Goal: Task Accomplishment & Management: Complete application form

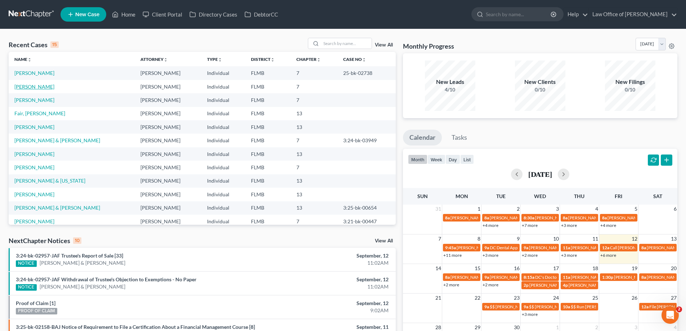
drag, startPoint x: 33, startPoint y: 89, endPoint x: 36, endPoint y: 85, distance: 4.9
click at [33, 89] on link "[PERSON_NAME]" at bounding box center [34, 87] width 40 height 6
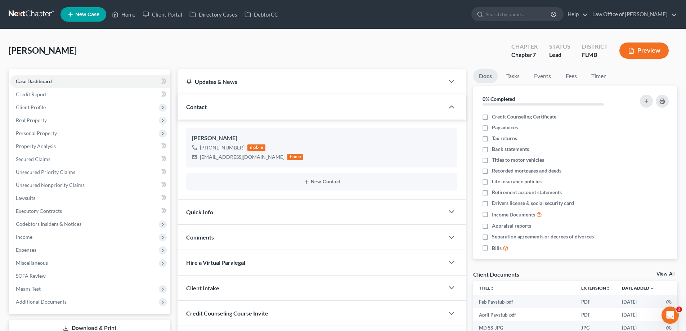
click at [234, 49] on div "Darby, Mary Upgraded Chapter Chapter 7 Status Lead District FLMB Preview" at bounding box center [343, 53] width 669 height 31
drag, startPoint x: 160, startPoint y: 37, endPoint x: 156, endPoint y: 40, distance: 4.6
click at [159, 37] on div "Darby, Mary Upgraded Chapter Chapter 7 Status Lead District FLMB Preview Petiti…" at bounding box center [343, 236] width 686 height 415
click at [38, 12] on link at bounding box center [32, 14] width 46 height 13
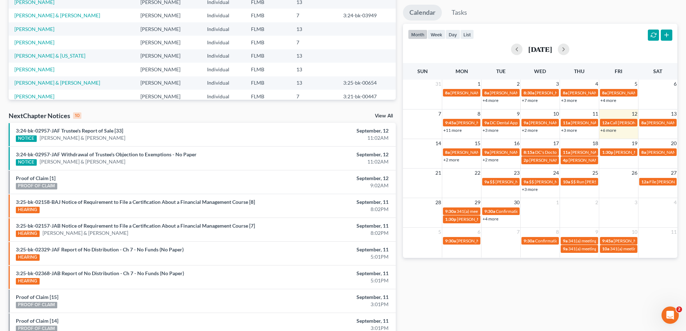
scroll to position [187, 0]
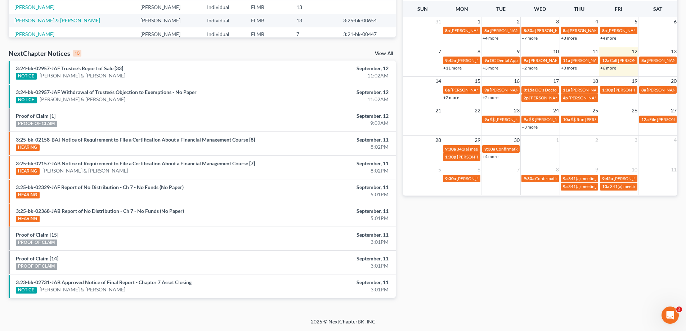
click at [262, 59] on div "NextChapter Notices 10 View All" at bounding box center [202, 55] width 387 height 12
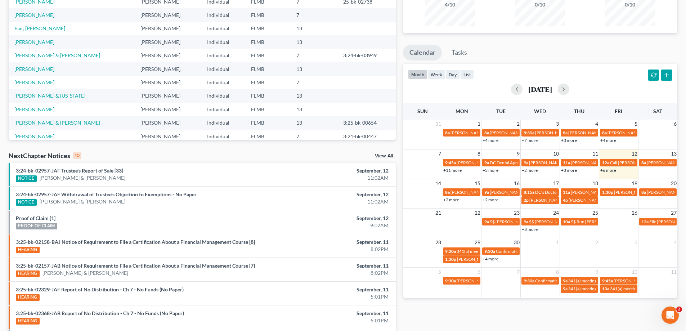
scroll to position [0, 0]
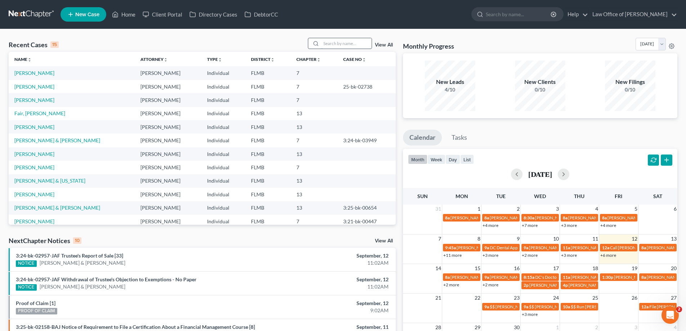
click at [349, 45] on input "search" at bounding box center [346, 43] width 50 height 10
type input "marshall"
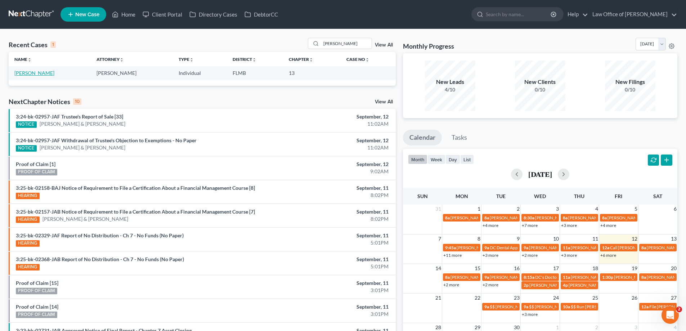
click at [34, 72] on link "[PERSON_NAME]" at bounding box center [34, 73] width 40 height 6
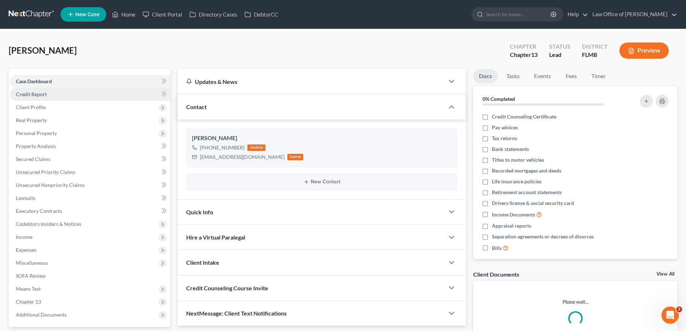
click at [84, 95] on link "Credit Report" at bounding box center [90, 94] width 160 height 13
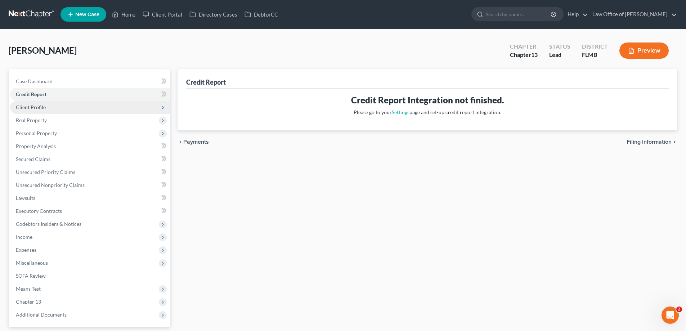
click at [94, 105] on span "Client Profile" at bounding box center [90, 107] width 160 height 13
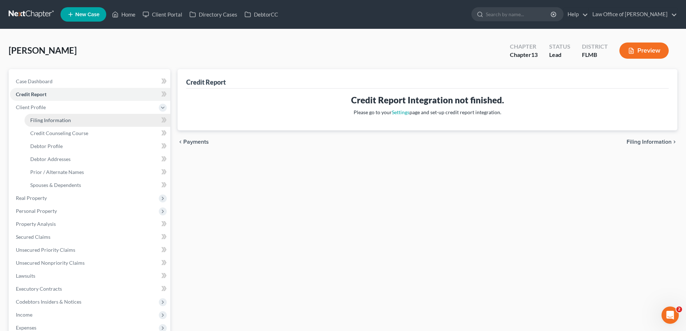
click at [100, 121] on link "Filing Information" at bounding box center [97, 120] width 146 height 13
select select "1"
select select "0"
select select "3"
select select "9"
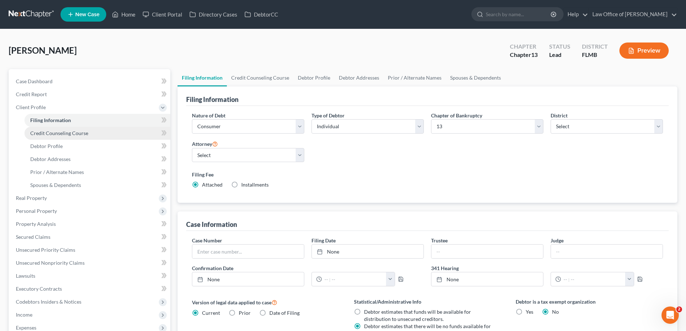
click at [101, 135] on link "Credit Counseling Course" at bounding box center [97, 133] width 146 height 13
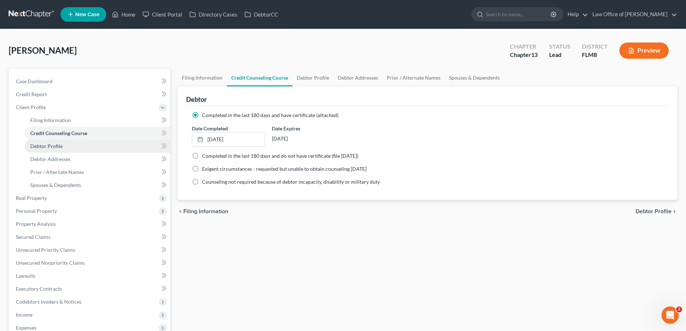
click at [97, 147] on link "Debtor Profile" at bounding box center [97, 146] width 146 height 13
select select "1"
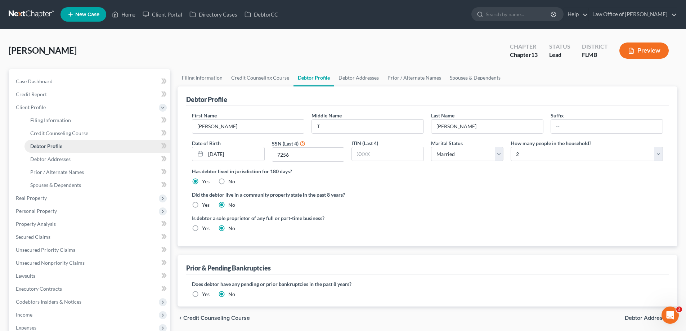
radio input "true"
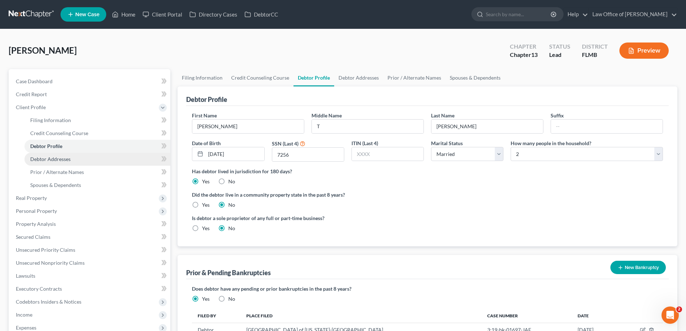
click at [88, 164] on link "Debtor Addresses" at bounding box center [97, 159] width 146 height 13
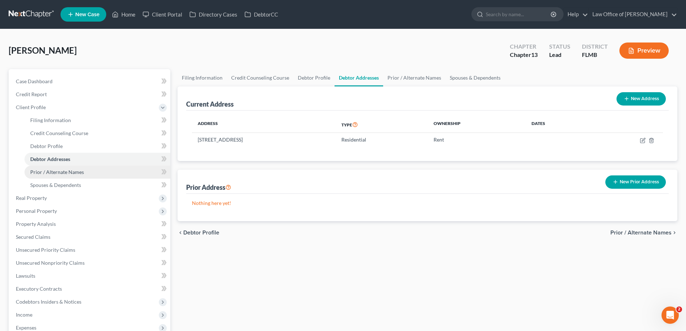
click at [75, 172] on span "Prior / Alternate Names" at bounding box center [57, 172] width 54 height 6
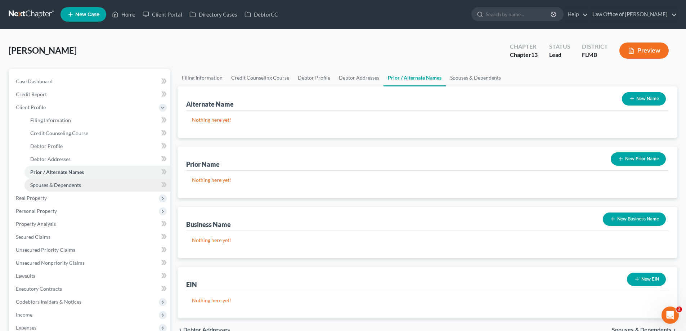
click at [73, 187] on span "Spouses & Dependents" at bounding box center [55, 185] width 51 height 6
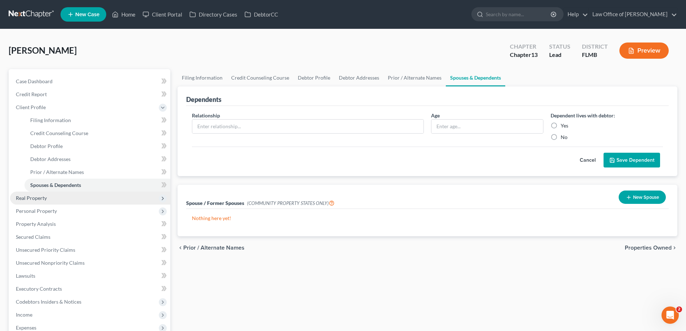
click at [64, 199] on span "Real Property" at bounding box center [90, 198] width 160 height 13
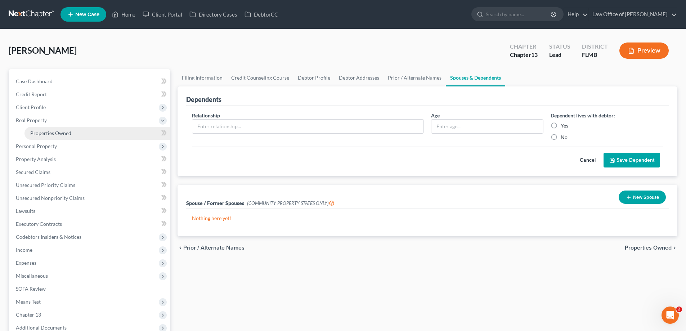
click at [53, 138] on link "Properties Owned" at bounding box center [97, 133] width 146 height 13
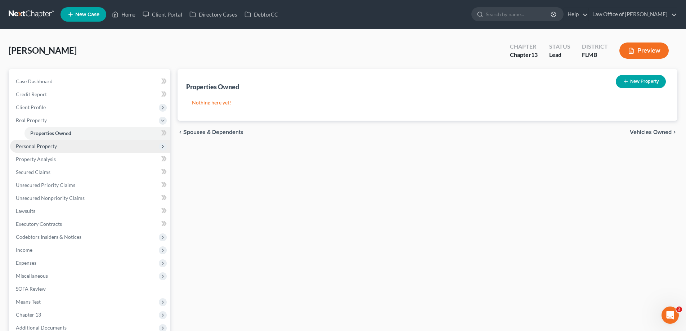
click at [52, 147] on span "Personal Property" at bounding box center [36, 146] width 41 height 6
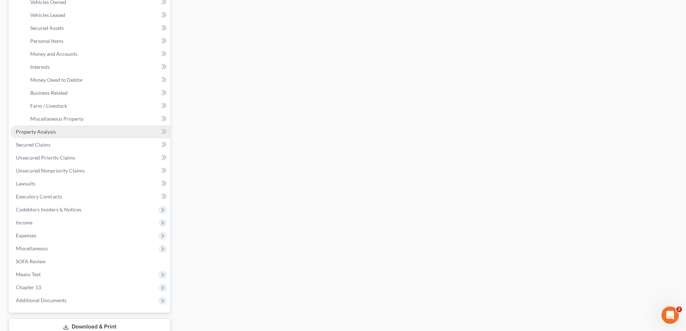
click at [37, 127] on link "Property Analysis" at bounding box center [90, 131] width 160 height 13
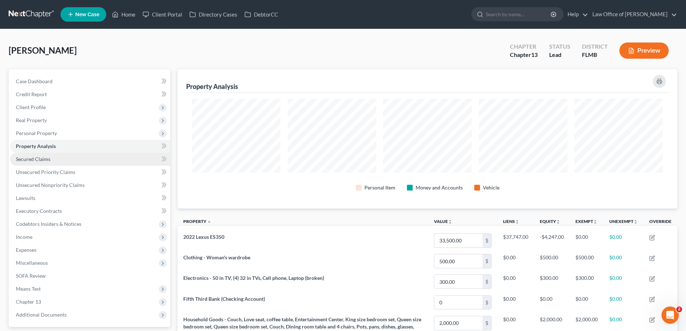
click at [44, 159] on span "Secured Claims" at bounding box center [33, 159] width 35 height 6
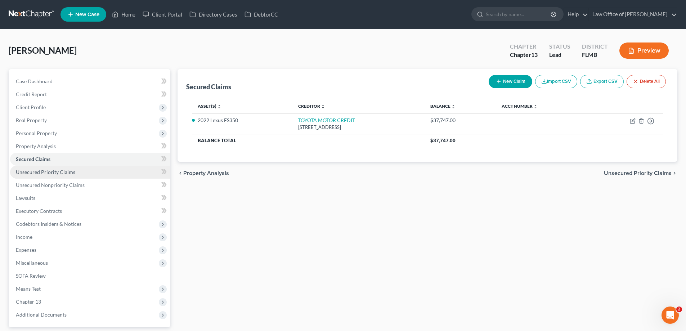
click at [53, 178] on link "Unsecured Priority Claims" at bounding box center [90, 172] width 160 height 13
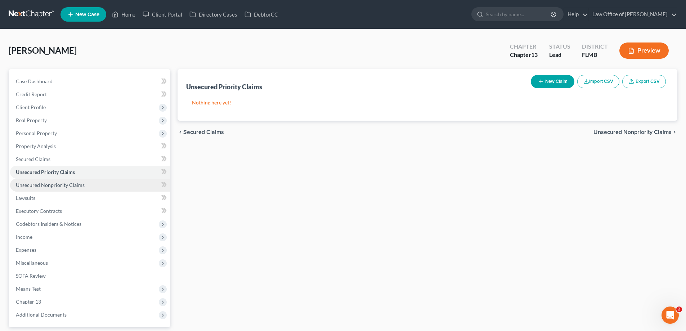
click at [55, 190] on link "Unsecured Nonpriority Claims" at bounding box center [90, 185] width 160 height 13
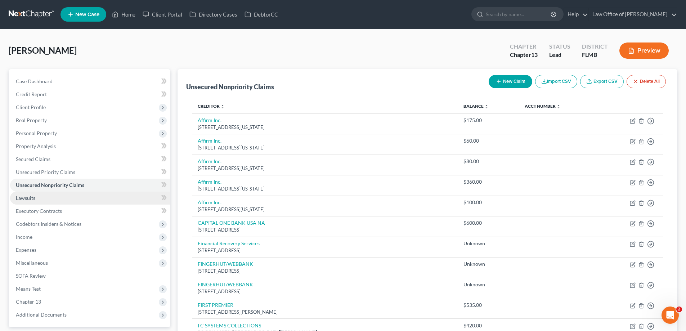
click at [49, 201] on link "Lawsuits" at bounding box center [90, 198] width 160 height 13
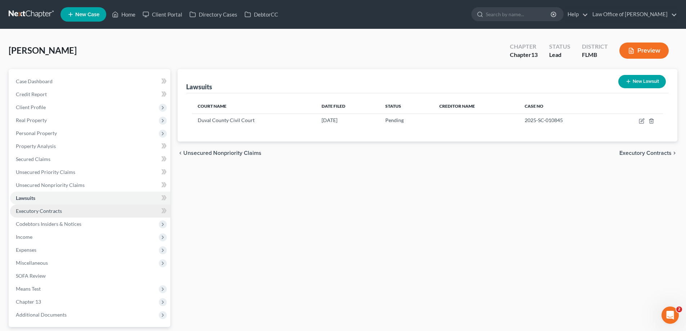
click at [49, 216] on link "Executory Contracts" at bounding box center [90, 210] width 160 height 13
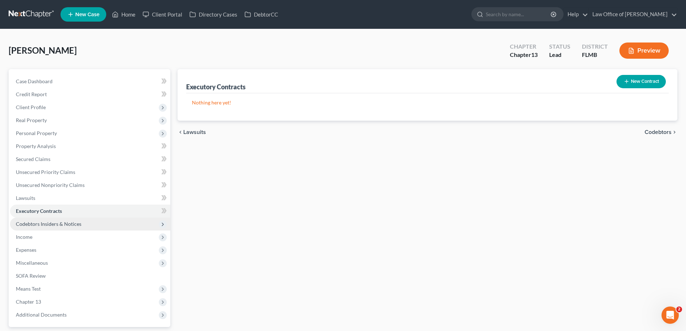
click at [47, 227] on span "Codebtors Insiders & Notices" at bounding box center [90, 223] width 160 height 13
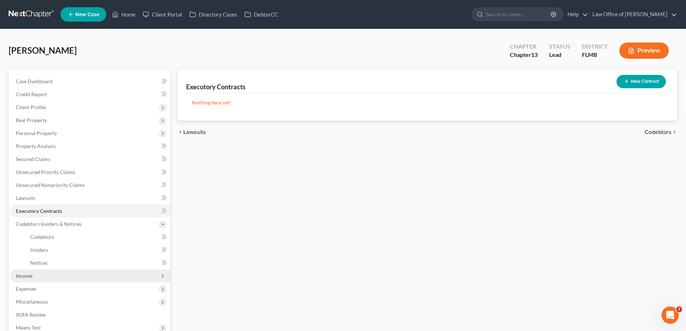
click at [30, 275] on span "Income" at bounding box center [24, 276] width 17 height 6
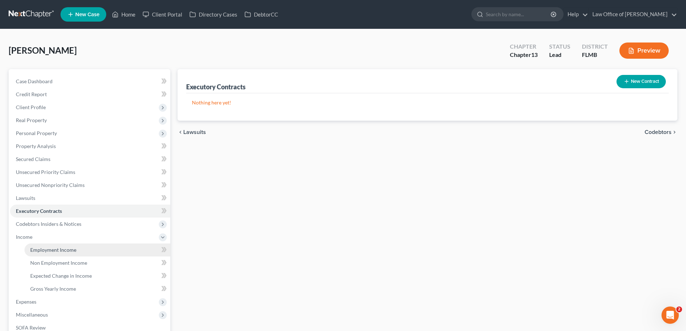
click at [67, 252] on span "Employment Income" at bounding box center [53, 250] width 46 height 6
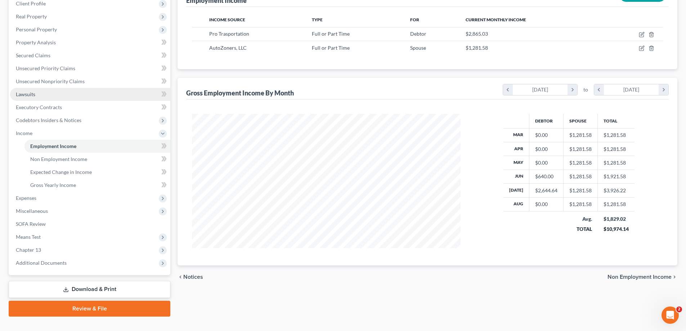
scroll to position [117, 0]
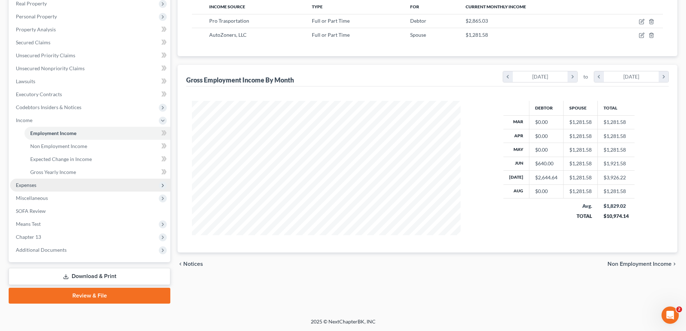
click at [45, 182] on span "Expenses" at bounding box center [90, 185] width 160 height 13
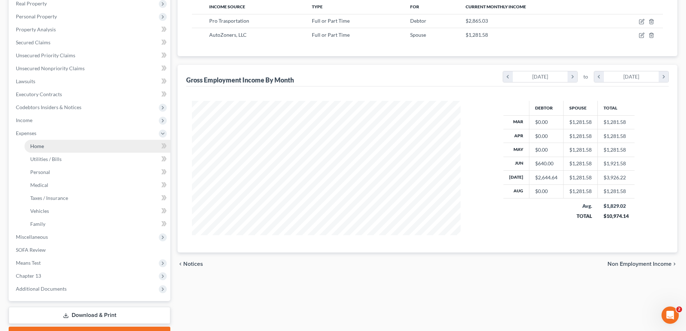
click at [53, 146] on link "Home" at bounding box center [97, 146] width 146 height 13
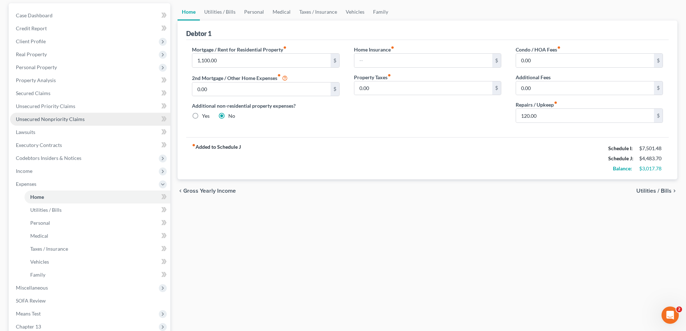
scroll to position [156, 0]
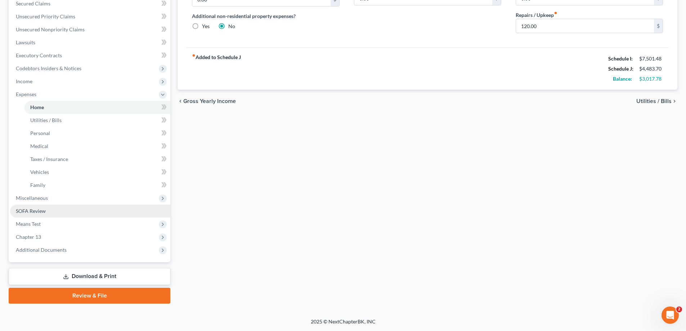
click at [98, 213] on link "SOFA Review" at bounding box center [90, 210] width 160 height 13
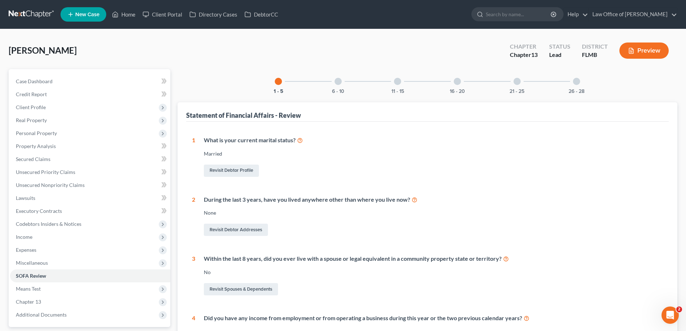
click at [464, 81] on div "16 - 20" at bounding box center [457, 81] width 24 height 24
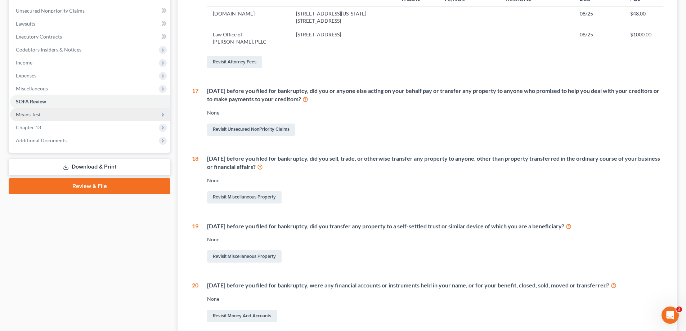
scroll to position [171, 0]
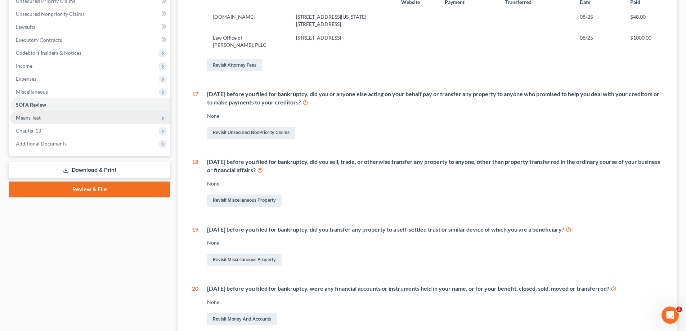
click at [44, 116] on span "Means Test" at bounding box center [90, 117] width 160 height 13
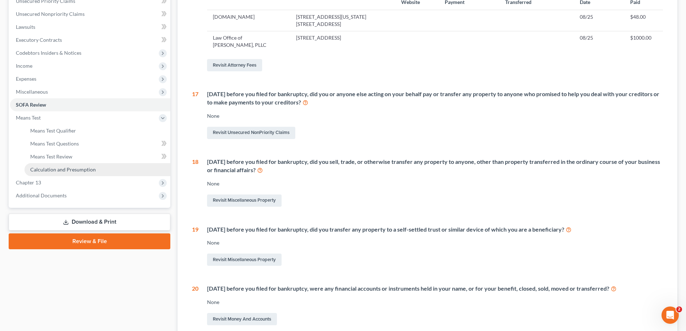
click at [63, 166] on link "Calculation and Presumption" at bounding box center [97, 169] width 146 height 13
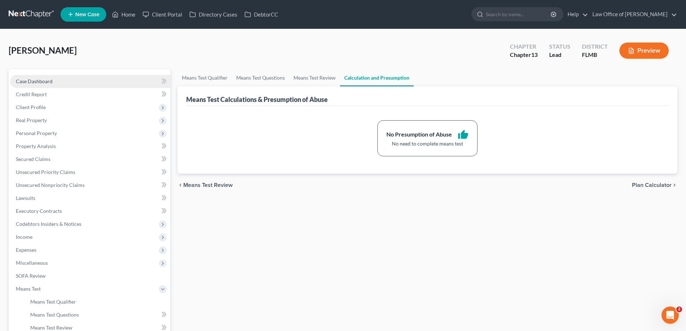
click at [53, 83] on link "Case Dashboard" at bounding box center [90, 81] width 160 height 13
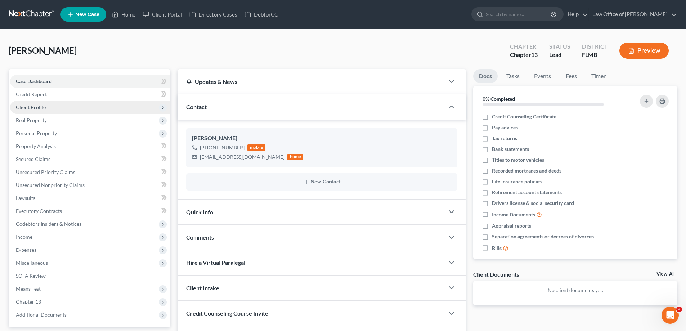
click at [48, 104] on span "Client Profile" at bounding box center [90, 107] width 160 height 13
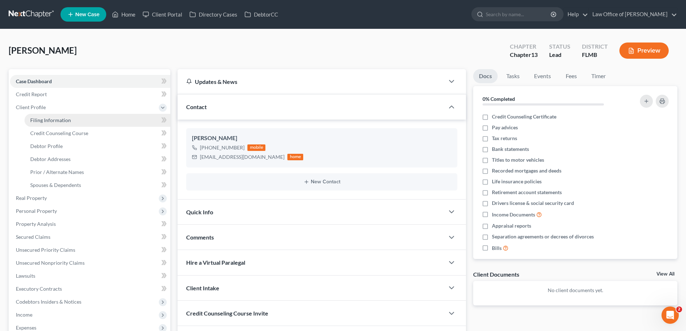
click at [53, 122] on span "Filing Information" at bounding box center [50, 120] width 41 height 6
select select "1"
select select "0"
select select "3"
select select "15"
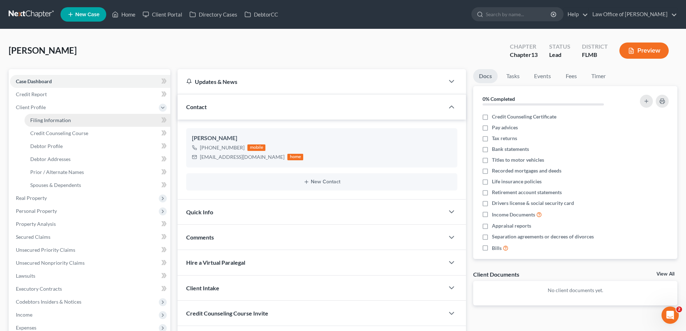
select select "0"
select select "9"
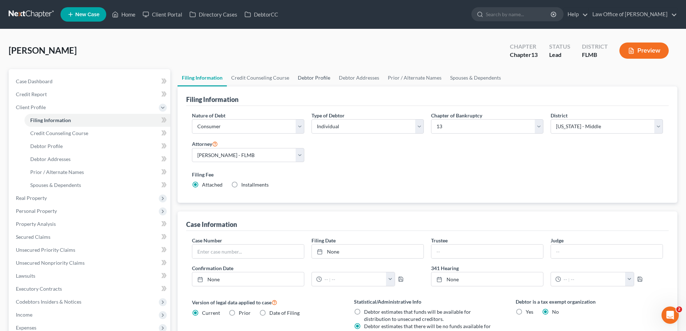
click at [320, 74] on link "Debtor Profile" at bounding box center [313, 77] width 41 height 17
select select "1"
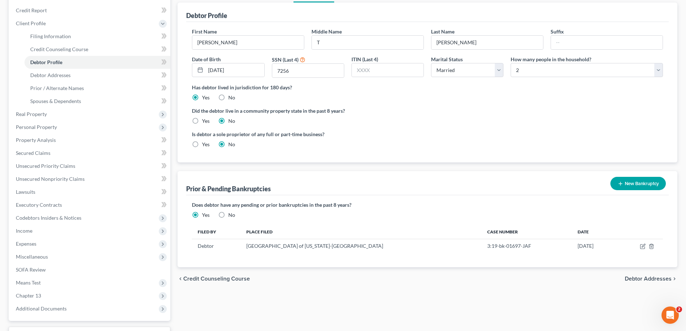
scroll to position [143, 0]
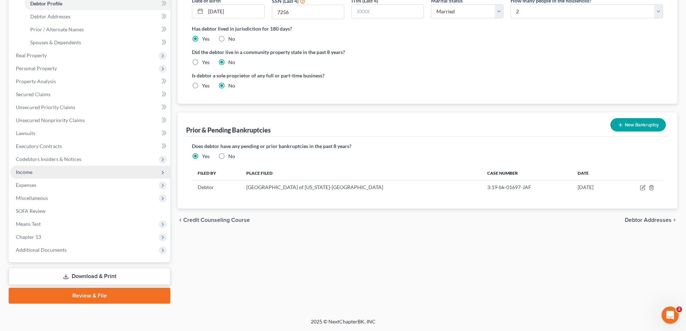
click at [86, 175] on span "Income" at bounding box center [90, 172] width 160 height 13
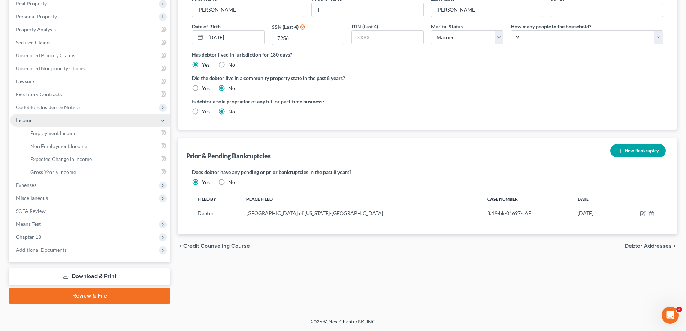
scroll to position [117, 0]
click at [56, 194] on span "Miscellaneous" at bounding box center [90, 198] width 160 height 13
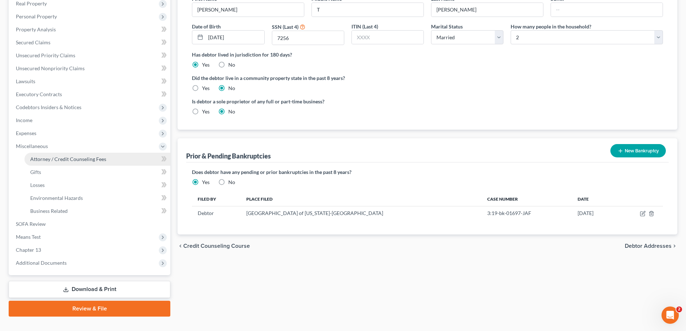
click at [89, 154] on link "Attorney / Credit Counseling Fees" at bounding box center [97, 159] width 146 height 13
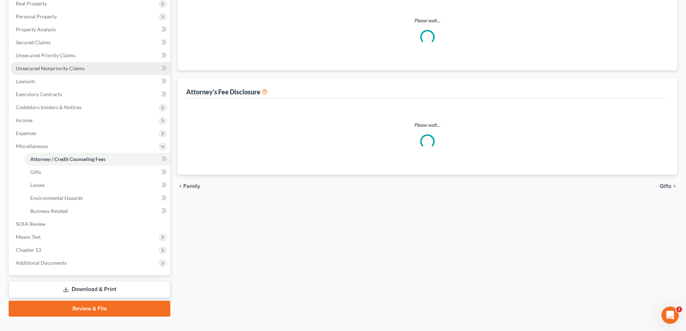
select select "0"
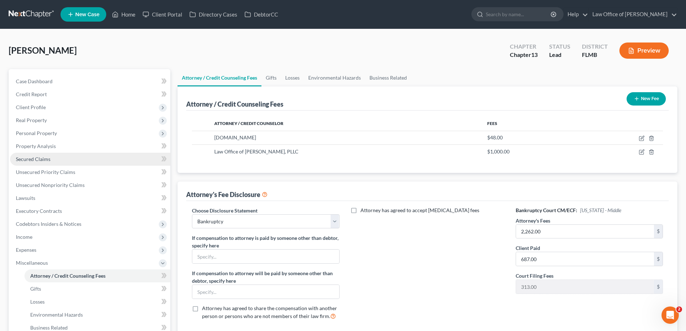
click at [42, 159] on span "Secured Claims" at bounding box center [33, 159] width 35 height 6
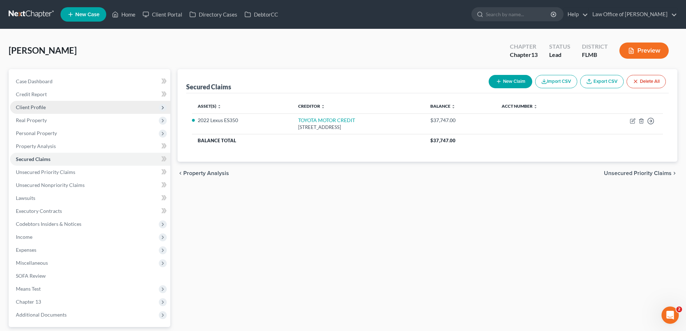
click at [46, 104] on span "Client Profile" at bounding box center [90, 107] width 160 height 13
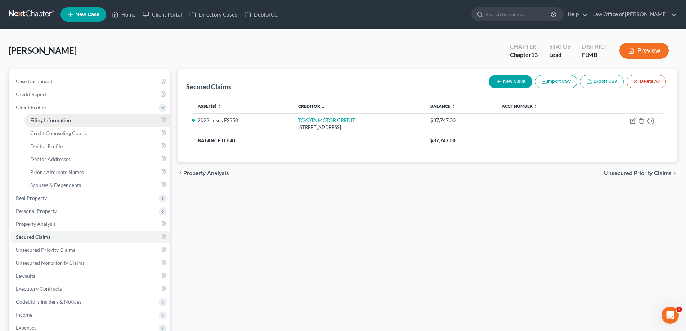
click at [53, 115] on link "Filing Information" at bounding box center [97, 120] width 146 height 13
select select "1"
select select "0"
select select "3"
select select "15"
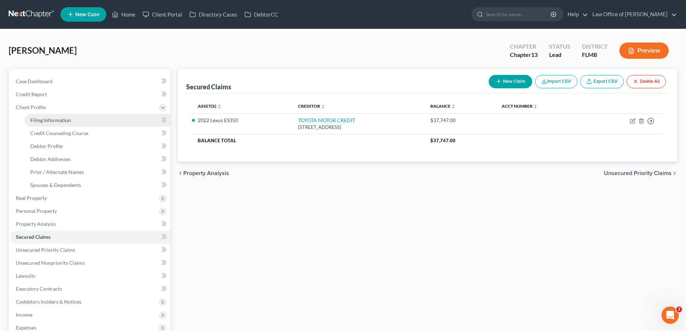
select select "0"
select select "9"
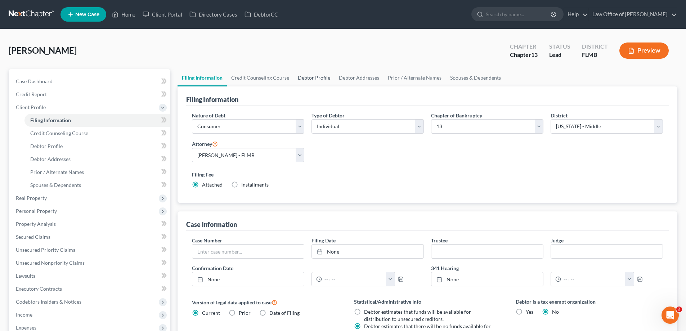
click at [308, 75] on link "Debtor Profile" at bounding box center [313, 77] width 41 height 17
select select "1"
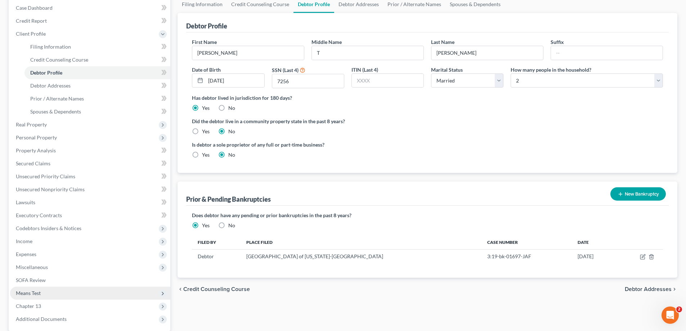
scroll to position [143, 0]
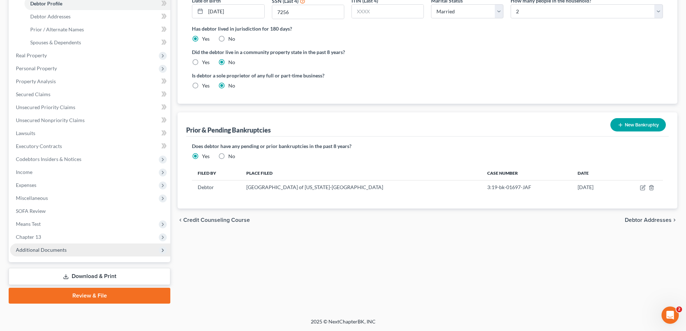
click at [58, 248] on span "Additional Documents" at bounding box center [41, 250] width 51 height 6
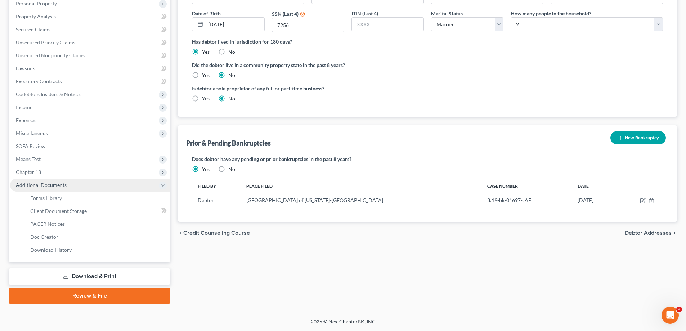
scroll to position [130, 0]
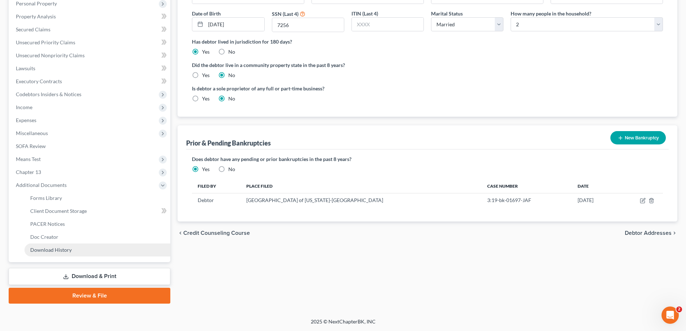
click at [58, 247] on span "Download History" at bounding box center [50, 250] width 41 height 6
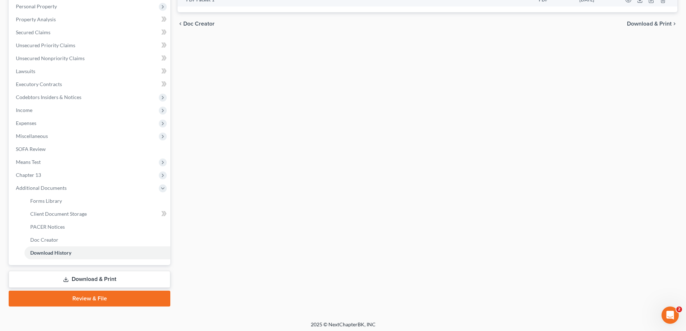
scroll to position [130, 0]
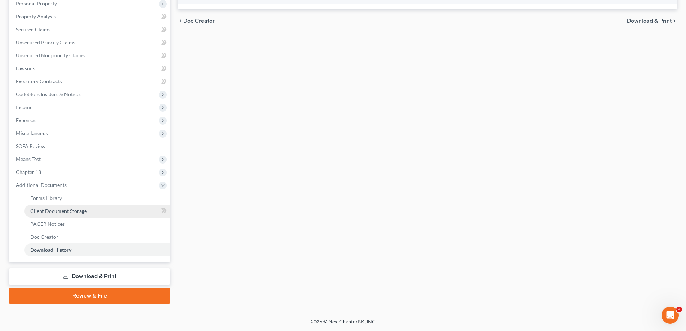
click at [66, 208] on span "Client Document Storage" at bounding box center [58, 211] width 57 height 6
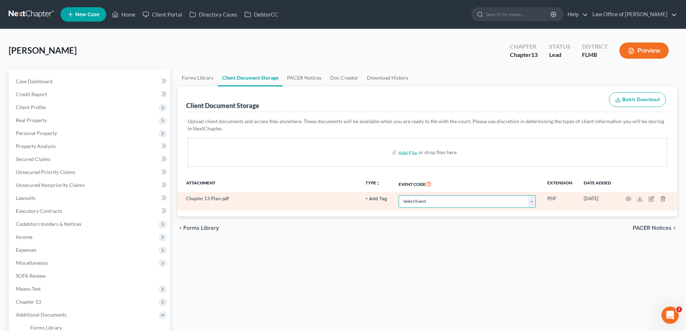
click at [448, 199] on select "Select Event 20 Largest Unsecured Creditors Amended Chapter 13 Plan Amended Cre…" at bounding box center [467, 201] width 137 height 13
select select "12"
click at [399, 195] on select "Select Event 20 Largest Unsecured Creditors Amended Chapter 13 Plan Amended Cre…" at bounding box center [467, 201] width 137 height 13
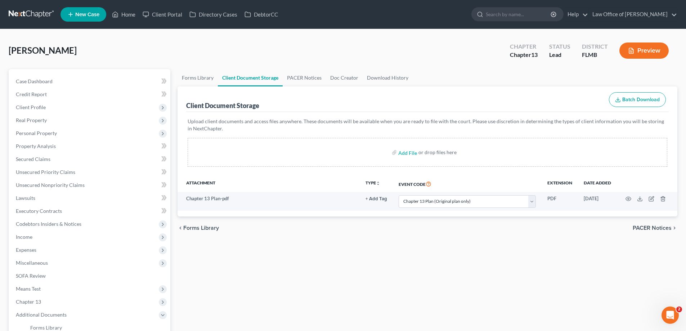
select select "12"
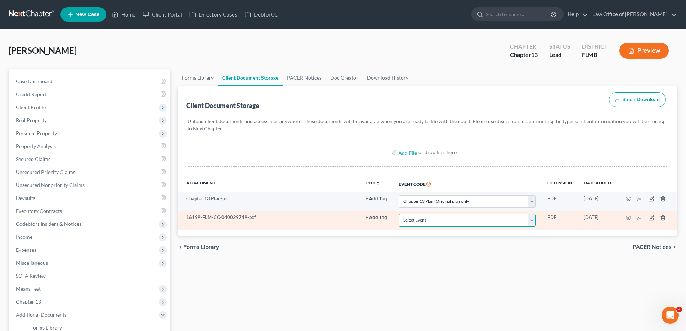
click at [431, 221] on select "Select Event 20 Largest Unsecured Creditors Amended Chapter 13 Plan Amended Cre…" at bounding box center [467, 220] width 137 height 13
select select "9"
click at [399, 214] on select "Select Event 20 Largest Unsecured Creditors Amended Chapter 13 Plan Amended Cre…" at bounding box center [467, 220] width 137 height 13
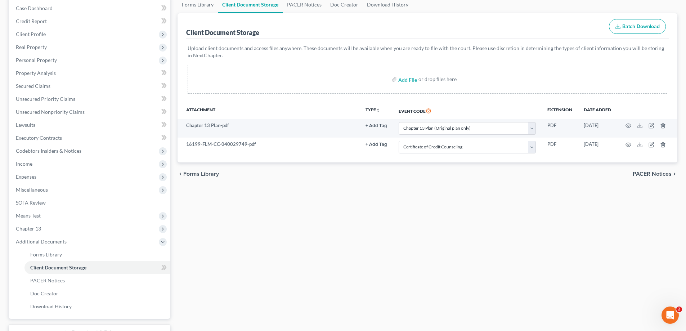
scroll to position [130, 0]
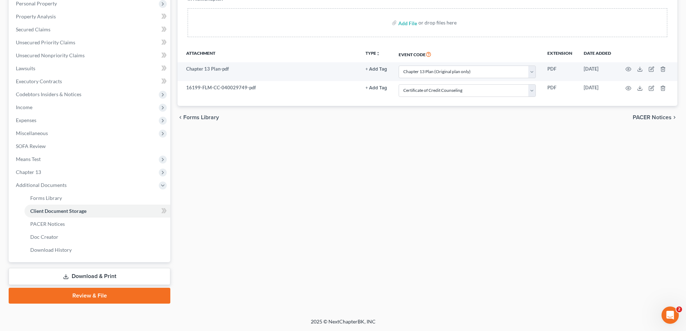
click at [102, 292] on link "Review & File" at bounding box center [90, 296] width 162 height 16
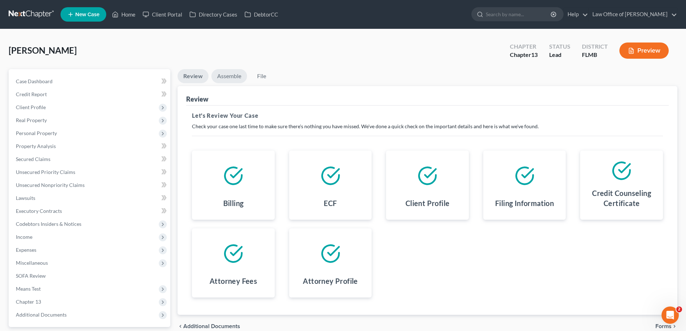
click at [235, 77] on link "Assemble" at bounding box center [229, 76] width 36 height 14
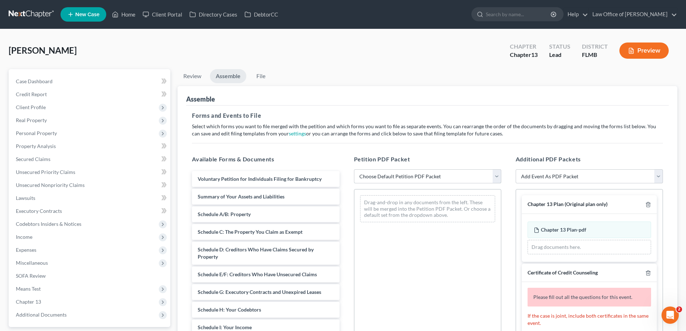
click at [409, 175] on select "Choose Default Petition PDF Packet Complete Bankruptcy Petition (all forms and …" at bounding box center [427, 176] width 147 height 14
select select "0"
click at [354, 169] on select "Choose Default Petition PDF Packet Complete Bankruptcy Petition (all forms and …" at bounding box center [427, 176] width 147 height 14
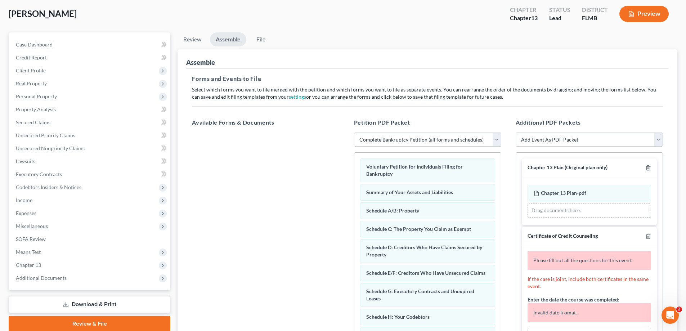
scroll to position [72, 0]
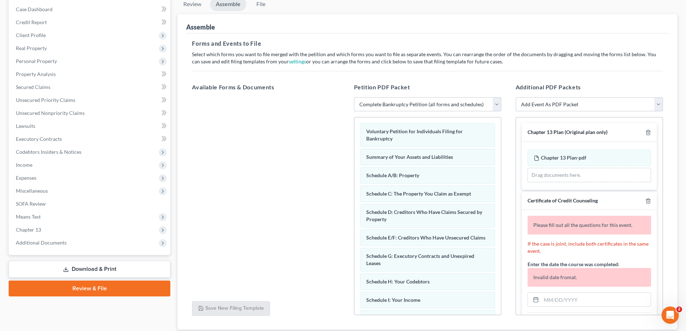
click at [84, 272] on link "Download & Print" at bounding box center [90, 269] width 162 height 17
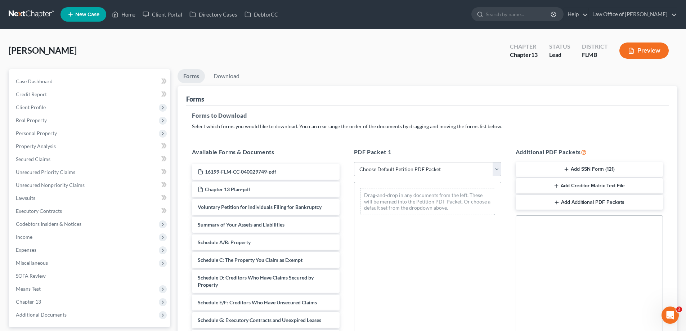
click at [593, 169] on button "Add SSN Form (121)" at bounding box center [589, 169] width 147 height 15
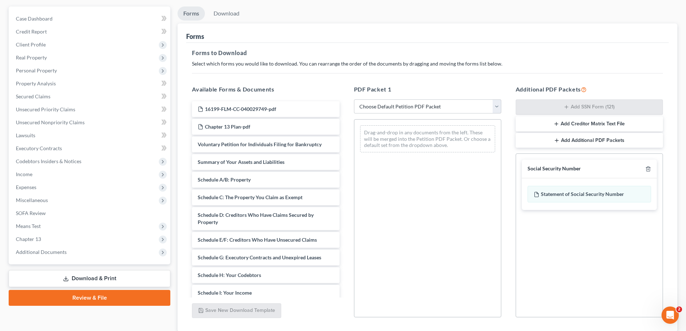
scroll to position [114, 0]
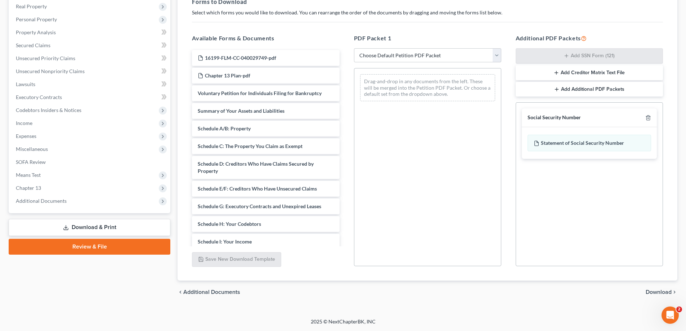
click at [658, 293] on span "Download" at bounding box center [658, 292] width 26 height 6
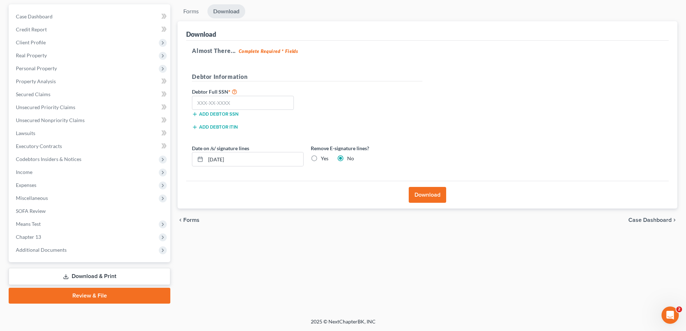
scroll to position [65, 0]
click at [247, 164] on input "[DATE]" at bounding box center [255, 159] width 98 height 14
drag, startPoint x: 258, startPoint y: 158, endPoint x: 23, endPoint y: 148, distance: 235.7
click at [29, 155] on div "Petition Navigation Case Dashboard Payments Invoices Payments Payments Credit R…" at bounding box center [343, 153] width 676 height 299
type input "08/28/2025"
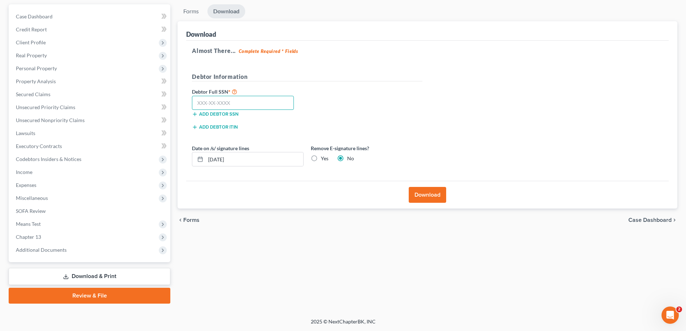
click at [246, 101] on input "text" at bounding box center [243, 103] width 102 height 14
type input "590-20-7256"
click at [427, 194] on button "Download" at bounding box center [427, 195] width 37 height 16
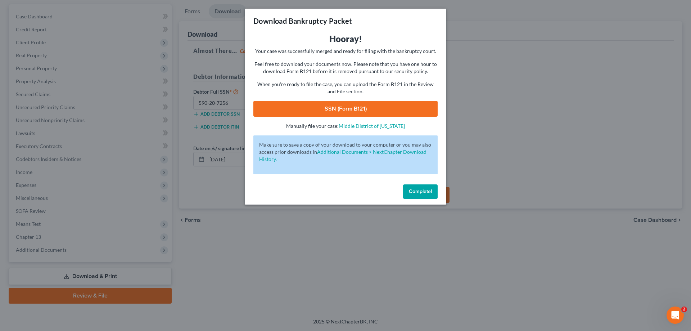
click at [388, 112] on link "SSN (Form B121)" at bounding box center [345, 109] width 184 height 16
click at [425, 194] on span "Complete!" at bounding box center [420, 191] width 23 height 6
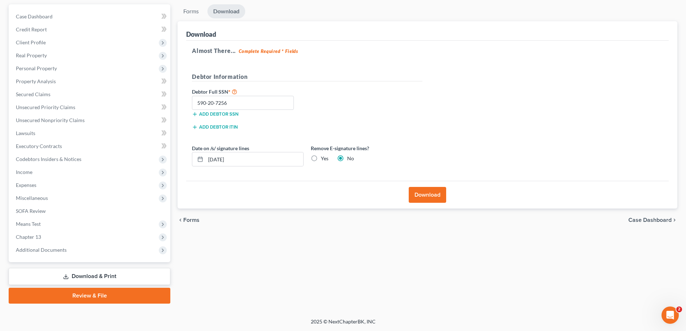
click at [142, 293] on link "Review & File" at bounding box center [90, 296] width 162 height 16
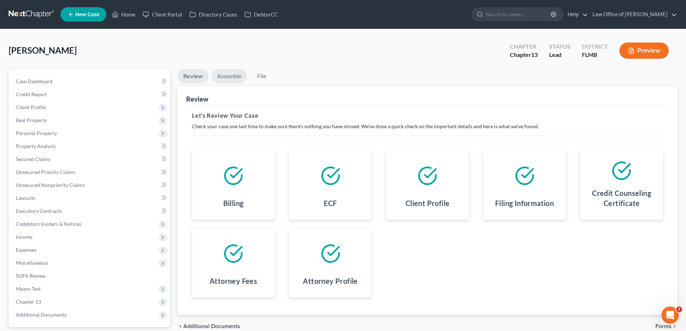
click at [234, 72] on link "Assemble" at bounding box center [229, 76] width 36 height 14
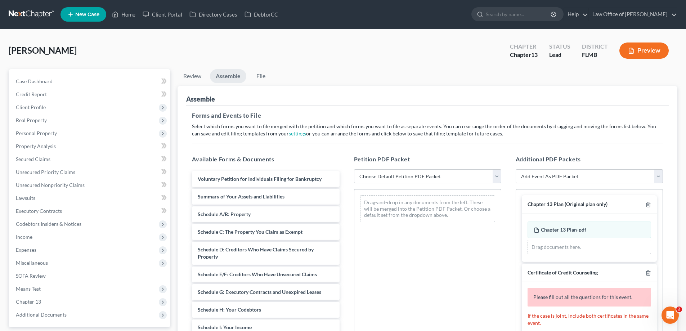
click at [436, 179] on select "Choose Default Petition PDF Packet Complete Bankruptcy Petition (all forms and …" at bounding box center [427, 176] width 147 height 14
select select "0"
click at [354, 169] on select "Choose Default Petition PDF Packet Complete Bankruptcy Petition (all forms and …" at bounding box center [427, 176] width 147 height 14
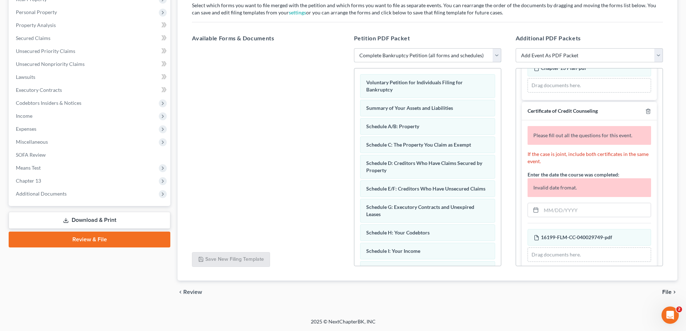
scroll to position [107, 0]
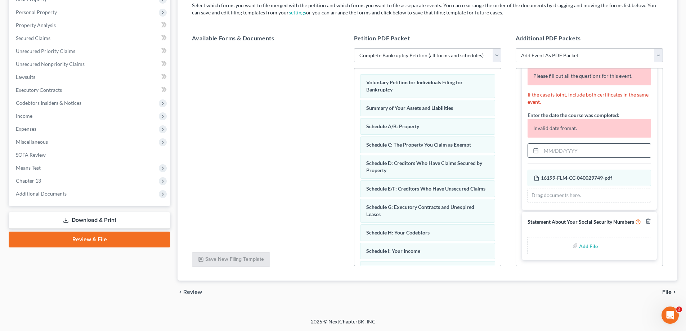
click at [562, 147] on input "text" at bounding box center [595, 151] width 109 height 14
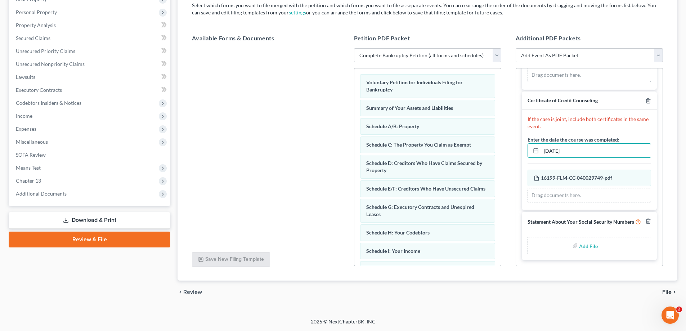
type input "08/28/2025"
type input "C:\fakepath\ssn.pdf"
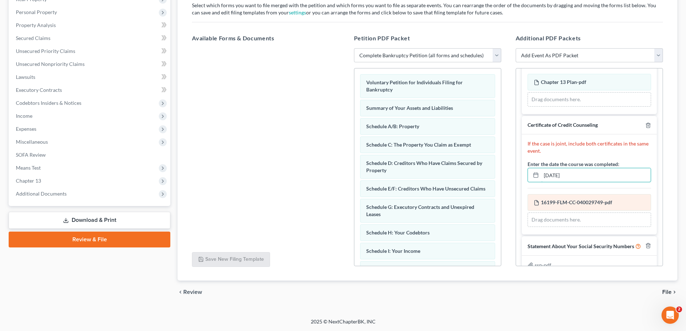
scroll to position [48, 0]
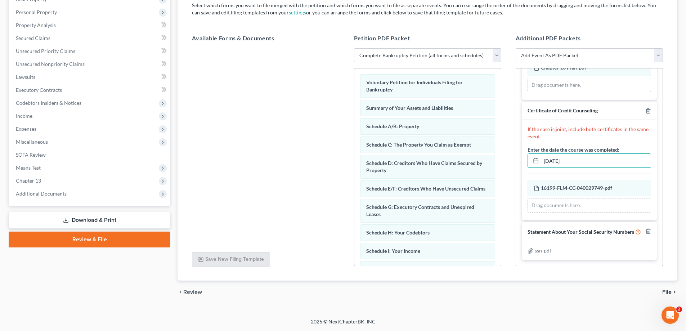
click at [666, 290] on span "File" at bounding box center [666, 292] width 9 height 6
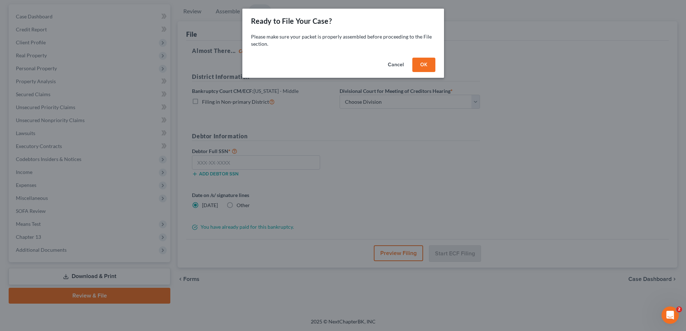
scroll to position [65, 0]
click at [424, 63] on button "OK" at bounding box center [426, 65] width 23 height 14
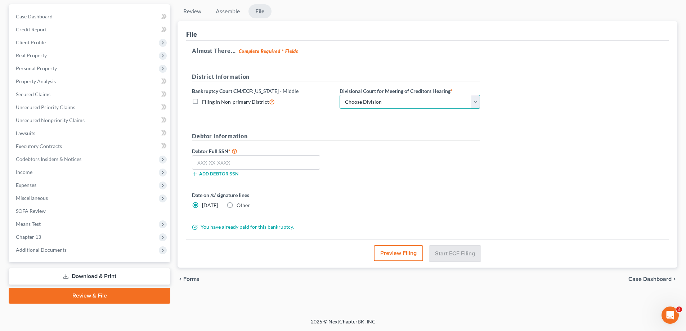
click at [413, 102] on select "Choose Division Fort Myers Jacksonville Orlando Tampa" at bounding box center [409, 102] width 140 height 14
select select "1"
click at [339, 95] on select "Choose Division Fort Myers Jacksonville Orlando Tampa" at bounding box center [409, 102] width 140 height 14
click at [237, 204] on label "Other" at bounding box center [243, 205] width 13 height 7
click at [239, 204] on input "Other" at bounding box center [241, 204] width 5 height 5
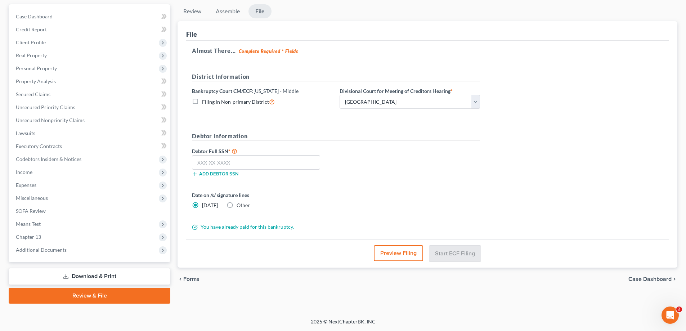
radio input "true"
radio input "false"
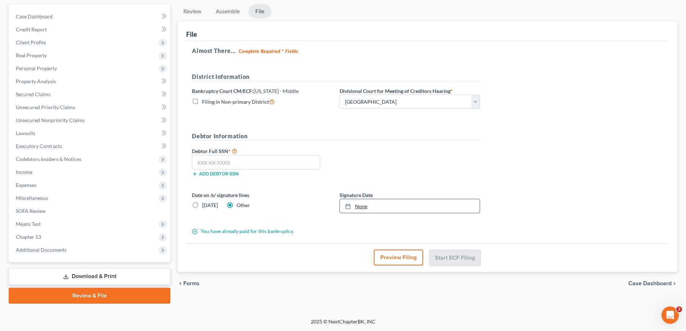
type input "9/12/2025"
click at [377, 206] on link "None" at bounding box center [410, 206] width 140 height 14
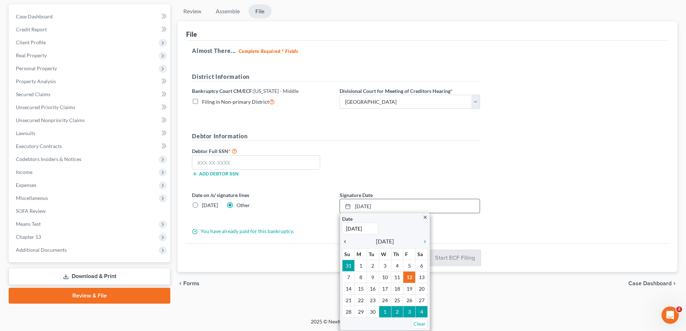
click at [346, 242] on icon "chevron_left" at bounding box center [346, 242] width 9 height 6
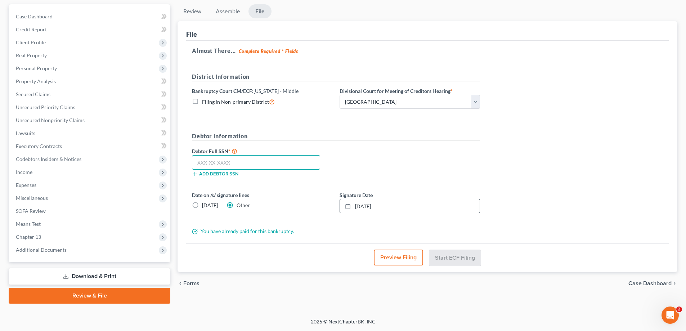
click at [238, 163] on input "text" at bounding box center [256, 162] width 128 height 14
click at [238, 156] on input "text" at bounding box center [256, 162] width 128 height 14
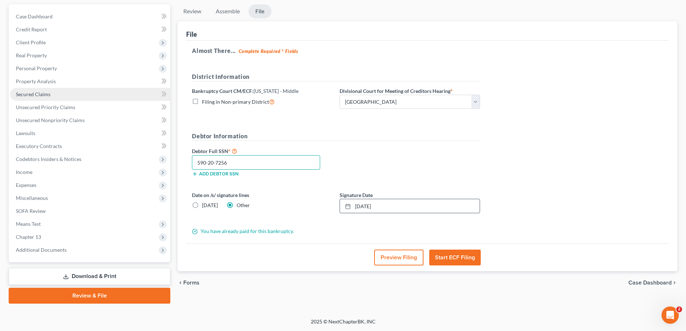
type input "590-20-7256"
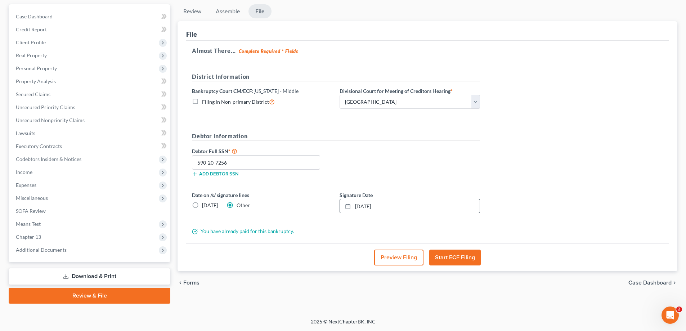
click at [451, 256] on button "Start ECF Filing" at bounding box center [454, 257] width 51 height 16
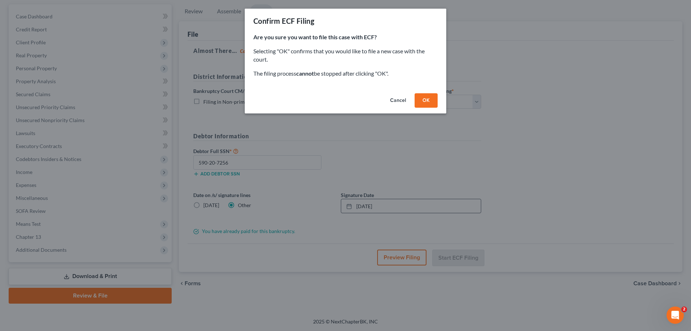
click at [420, 99] on button "OK" at bounding box center [426, 100] width 23 height 14
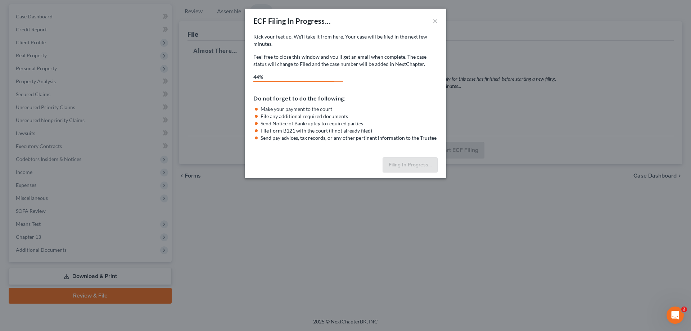
select select "1"
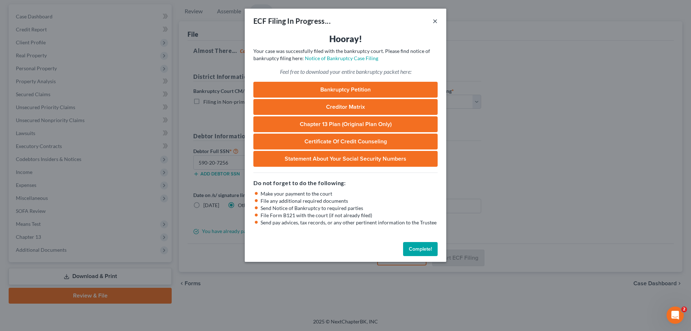
click at [435, 19] on button "×" at bounding box center [435, 21] width 5 height 9
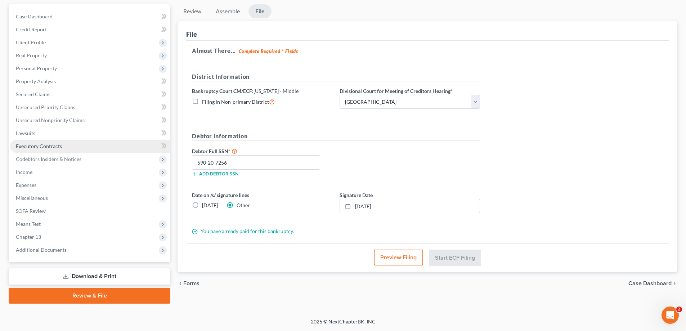
scroll to position [0, 0]
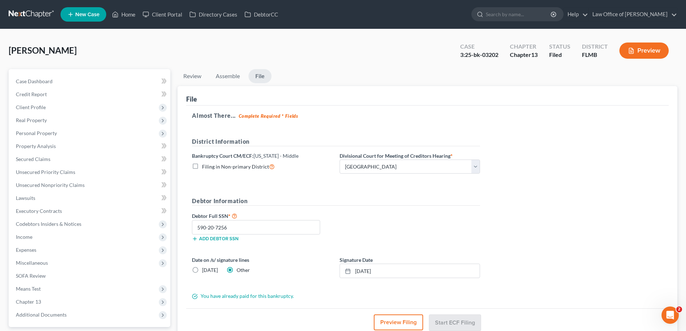
click at [44, 9] on link at bounding box center [32, 14] width 46 height 13
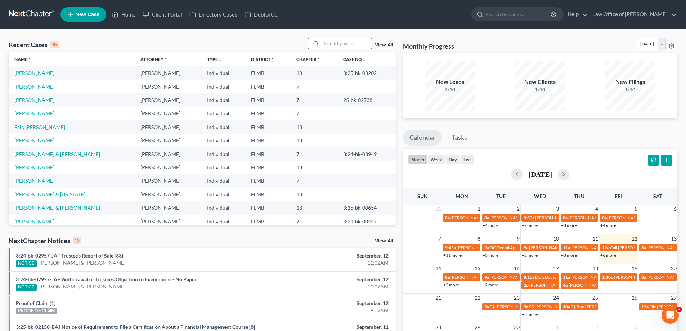
click at [327, 43] on input "search" at bounding box center [346, 43] width 50 height 10
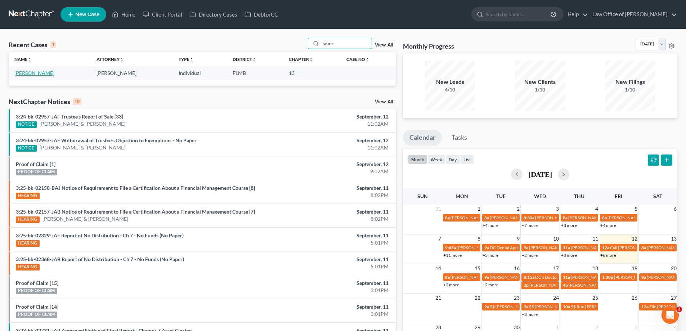
type input "ware"
click at [26, 73] on link "[PERSON_NAME]" at bounding box center [34, 73] width 40 height 6
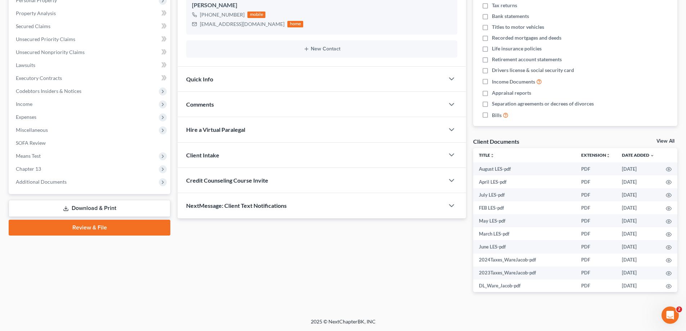
click at [123, 228] on link "Review & File" at bounding box center [90, 228] width 162 height 16
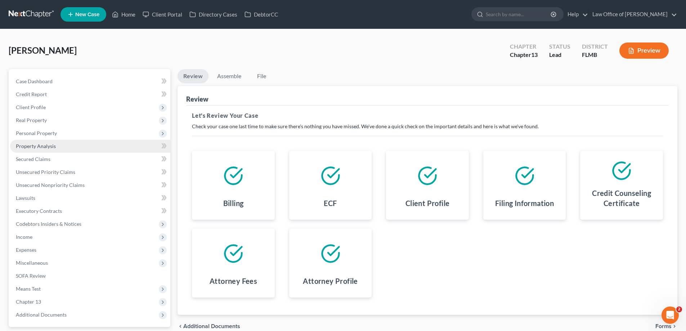
click at [58, 145] on link "Property Analysis" at bounding box center [90, 146] width 160 height 13
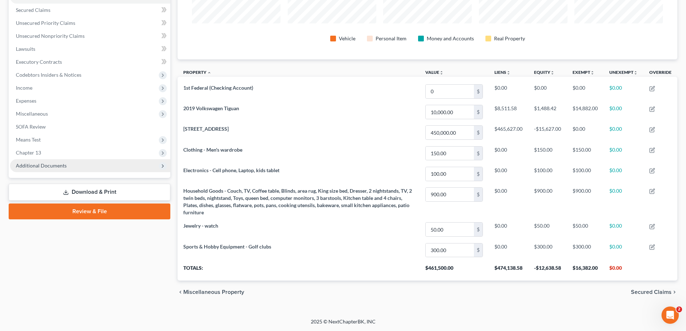
click at [85, 168] on span "Additional Documents" at bounding box center [90, 165] width 160 height 13
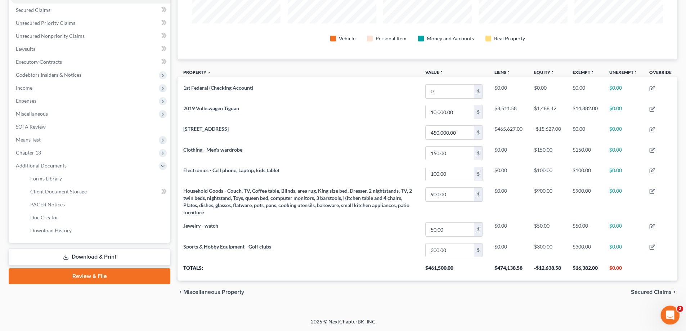
click at [672, 316] on icon "Open Intercom Messenger" at bounding box center [669, 314] width 12 height 12
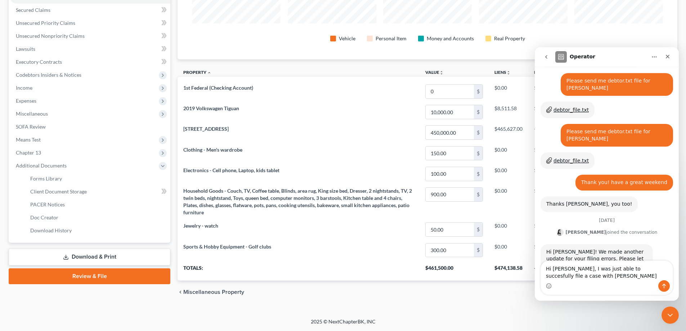
scroll to position [359, 0]
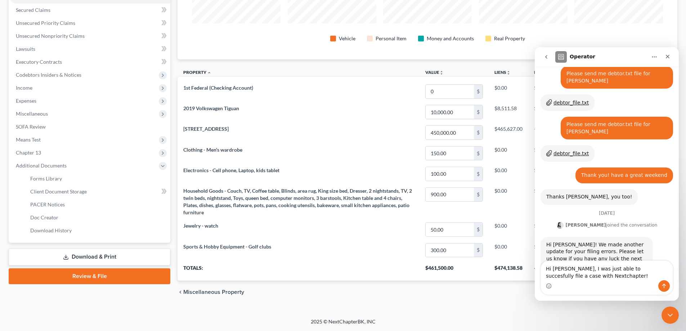
type textarea "Hi Lindsey, I was just able to succesfully file a case with Nextchapter!!"
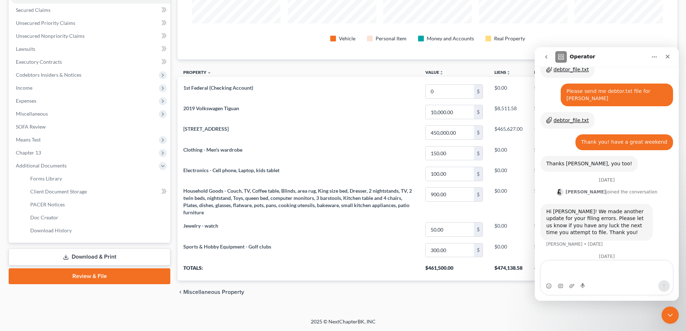
scroll to position [397, 0]
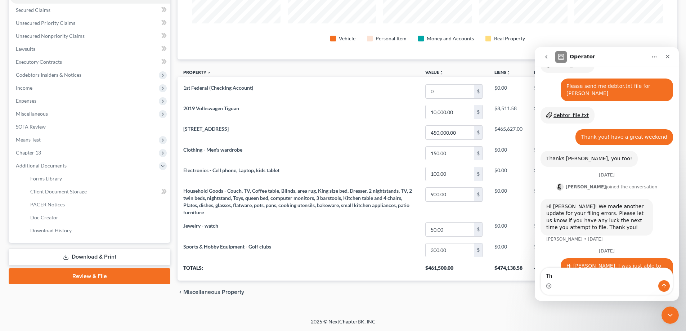
type textarea "T"
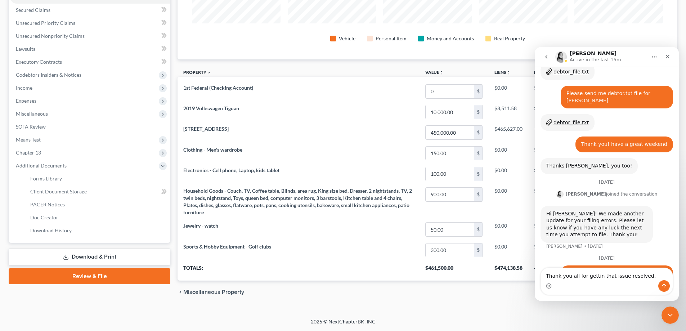
click at [597, 276] on textarea "Thank you all for gettin that issue resolved." at bounding box center [607, 274] width 132 height 12
type textarea "Thank you all for getting that issue resolved."
click at [663, 287] on icon "Send a message…" at bounding box center [664, 286] width 6 height 6
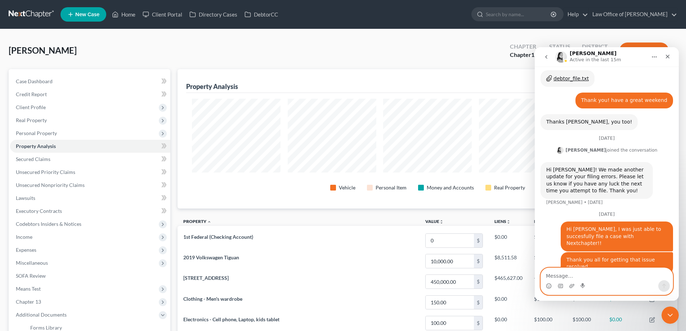
scroll to position [406, 0]
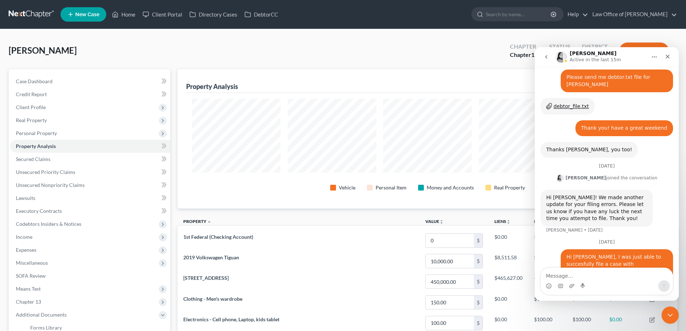
click at [314, 48] on div "Ware, Jacob Upgraded Chapter Chapter 13 Status Lead District FLMB Preview" at bounding box center [343, 53] width 669 height 31
click at [667, 314] on icon "Close Intercom Messenger" at bounding box center [669, 314] width 9 height 9
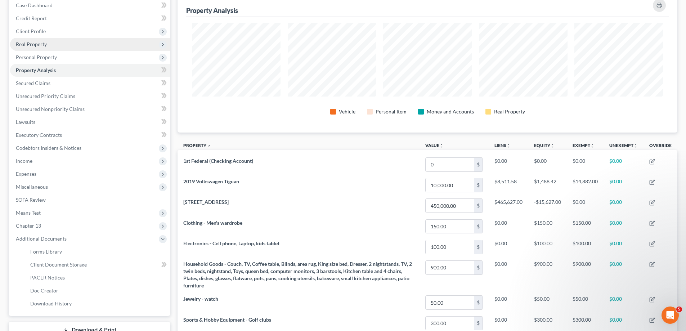
scroll to position [0, 0]
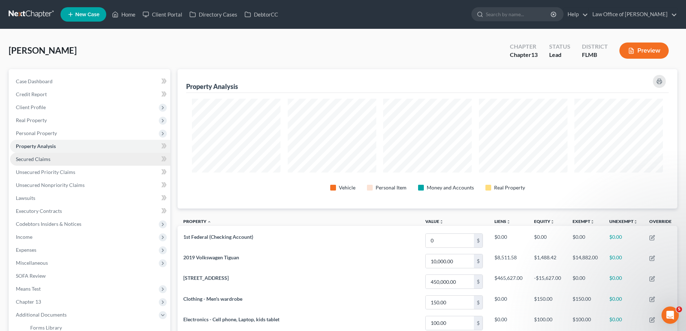
click at [39, 160] on span "Secured Claims" at bounding box center [33, 159] width 35 height 6
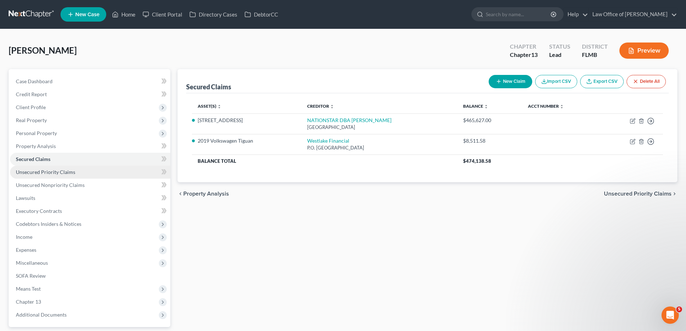
click at [43, 174] on span "Unsecured Priority Claims" at bounding box center [45, 172] width 59 height 6
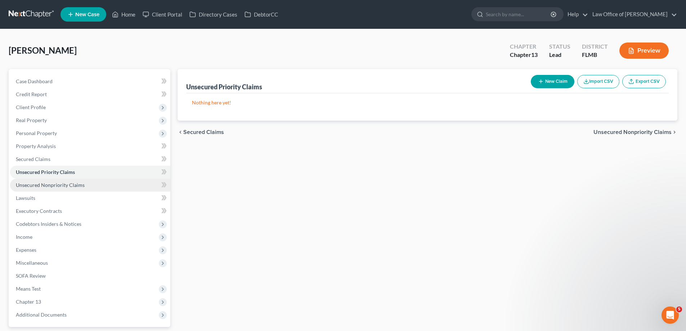
click at [41, 184] on span "Unsecured Nonpriority Claims" at bounding box center [50, 185] width 69 height 6
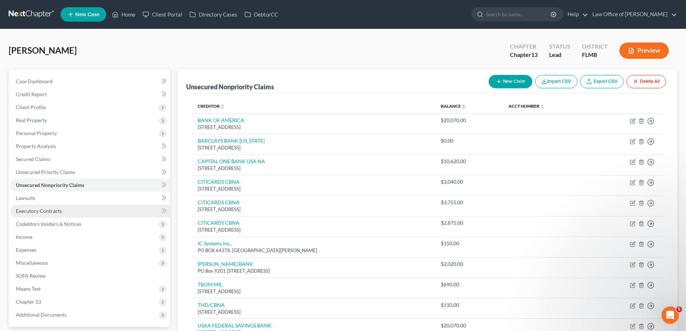
click at [37, 213] on span "Executory Contracts" at bounding box center [39, 211] width 46 height 6
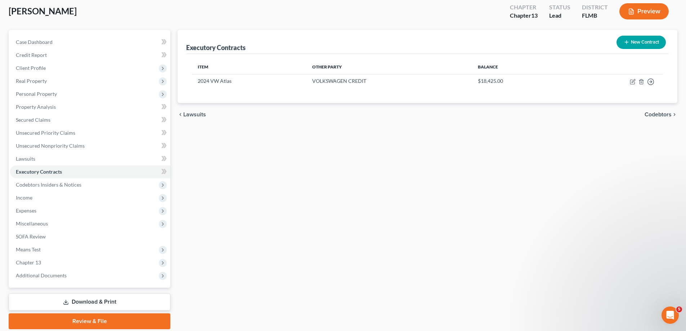
scroll to position [65, 0]
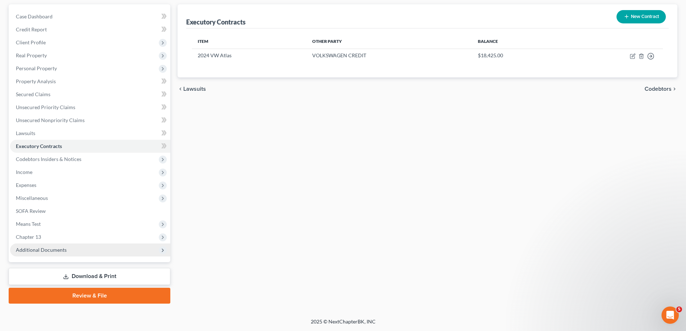
click at [81, 247] on span "Additional Documents" at bounding box center [90, 249] width 160 height 13
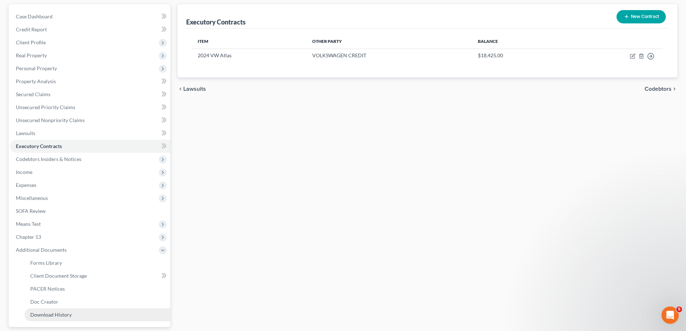
click at [59, 313] on span "Download History" at bounding box center [50, 314] width 41 height 6
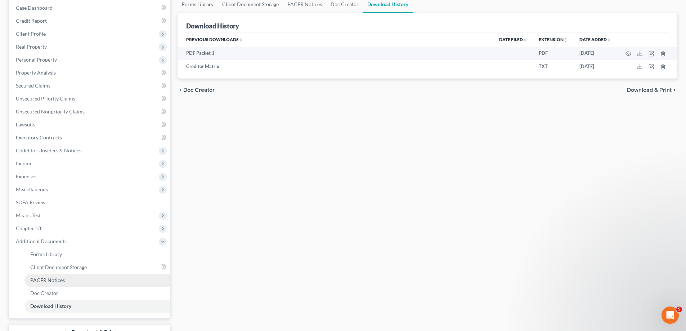
scroll to position [130, 0]
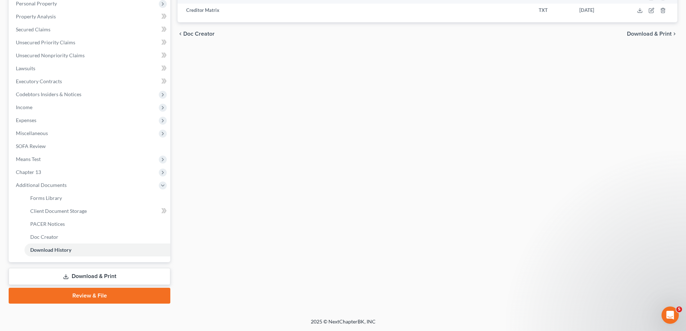
click at [100, 282] on link "Download & Print" at bounding box center [90, 276] width 162 height 17
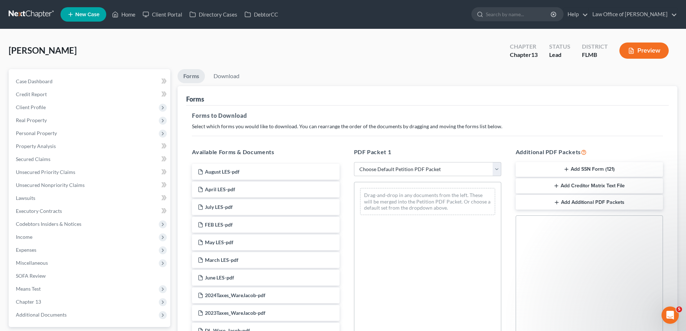
click at [576, 169] on button "Add SSN Form (121)" at bounding box center [589, 169] width 147 height 15
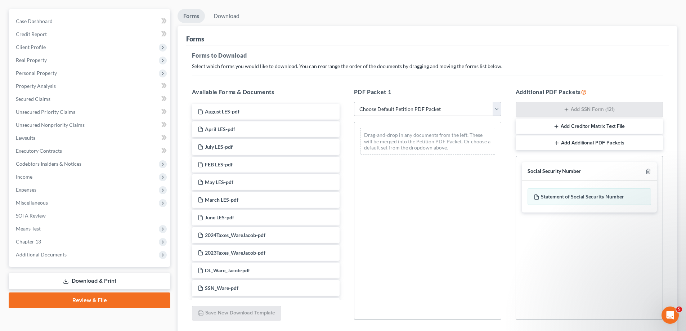
scroll to position [114, 0]
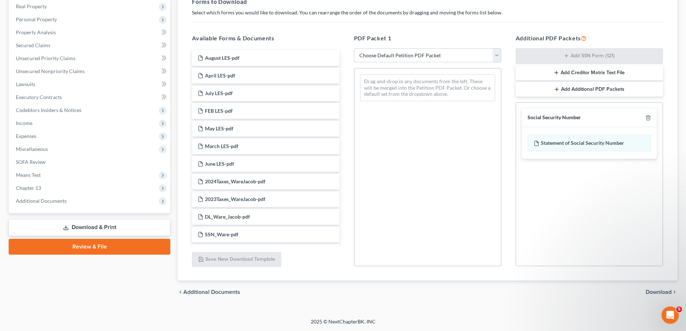
click at [660, 285] on div "chevron_left Additional Documents Download chevron_right" at bounding box center [427, 291] width 500 height 23
click at [658, 293] on span "Download" at bounding box center [658, 292] width 26 height 6
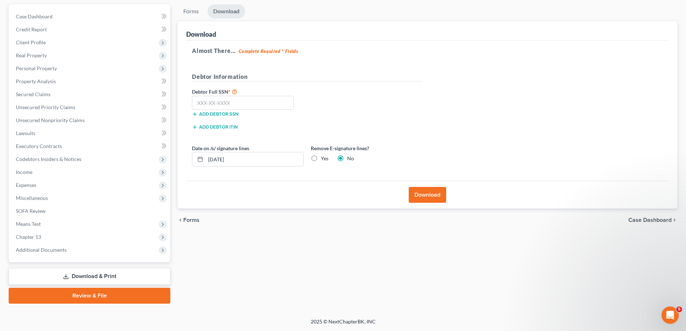
scroll to position [65, 0]
click at [250, 103] on input "text" at bounding box center [243, 103] width 102 height 14
click at [84, 250] on span "Additional Documents" at bounding box center [90, 249] width 160 height 13
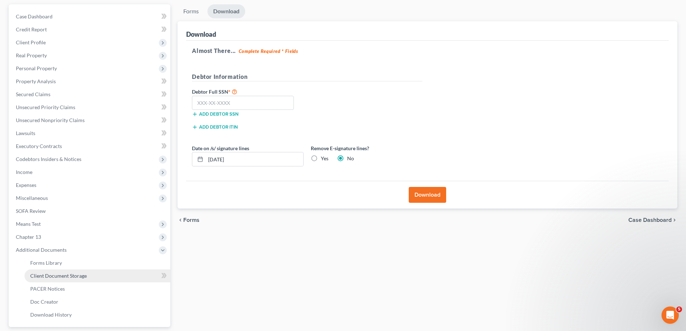
click at [75, 273] on span "Client Document Storage" at bounding box center [58, 276] width 57 height 6
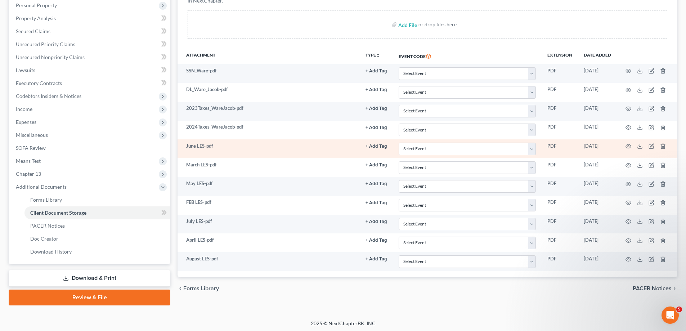
scroll to position [130, 0]
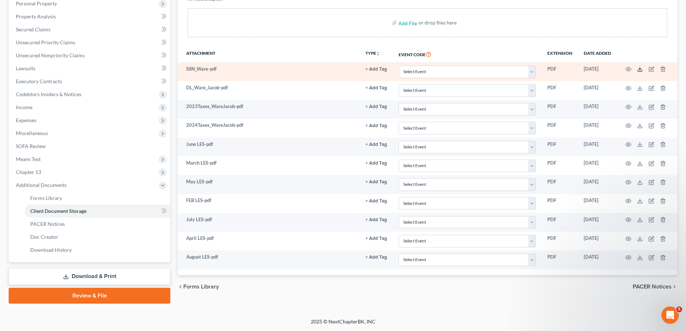
click at [640, 70] on line at bounding box center [640, 68] width 0 height 3
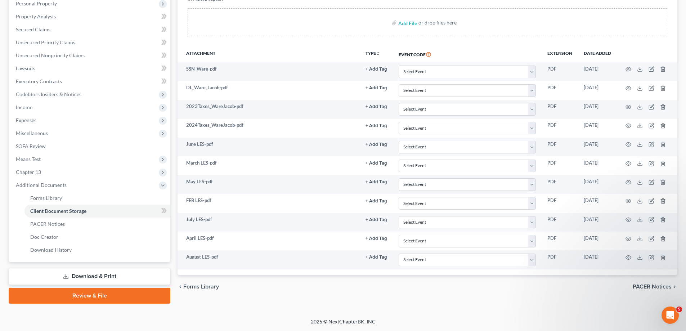
click at [97, 282] on link "Download & Print" at bounding box center [90, 276] width 162 height 17
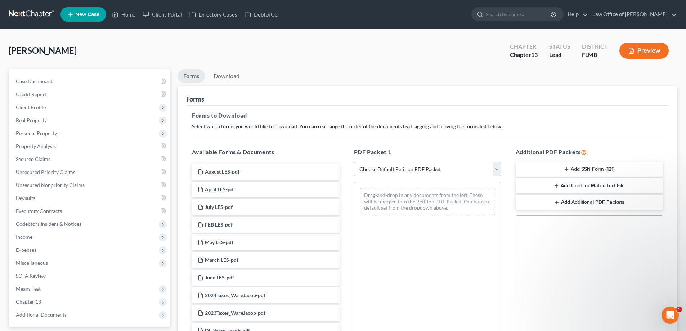
click at [608, 171] on button "Add SSN Form (121)" at bounding box center [589, 169] width 147 height 15
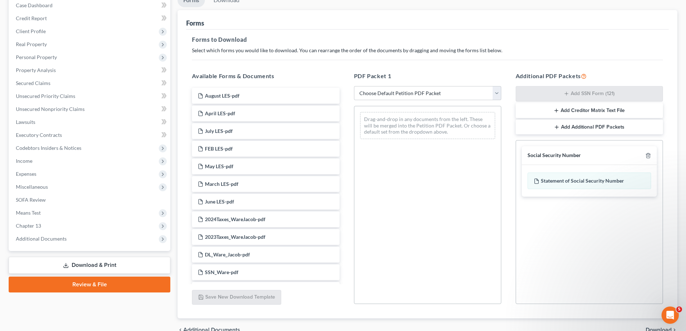
scroll to position [114, 0]
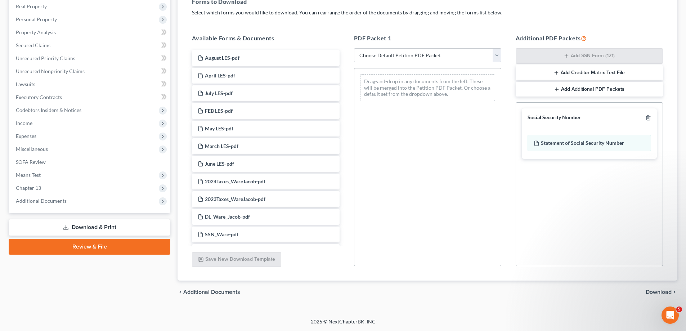
click at [666, 291] on span "Download" at bounding box center [658, 292] width 26 height 6
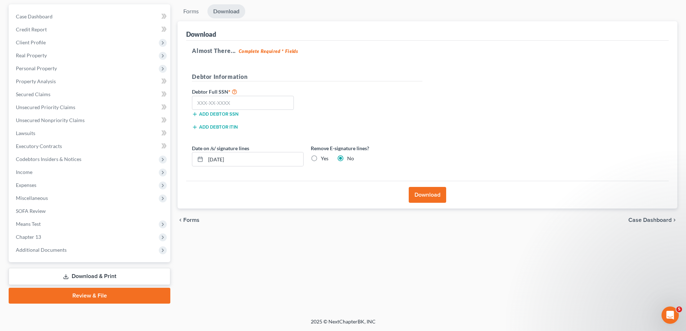
scroll to position [65, 0]
drag, startPoint x: 219, startPoint y: 161, endPoint x: 188, endPoint y: 153, distance: 31.2
click at [188, 153] on div "Date on /s/ signature lines 09/12/2025" at bounding box center [247, 155] width 119 height 22
type input "[DATE]"
click at [236, 108] on input "text" at bounding box center [243, 103] width 102 height 14
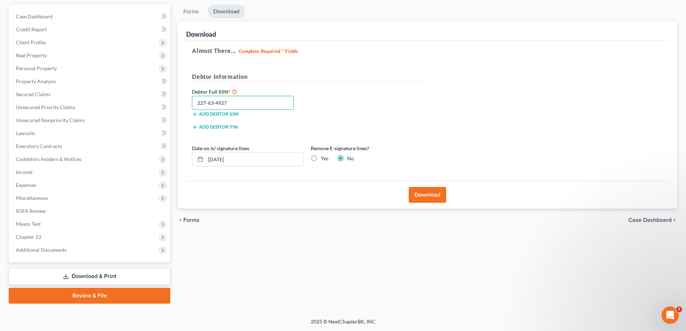
type input "227-63-4927"
click at [431, 195] on button "Download" at bounding box center [427, 195] width 37 height 16
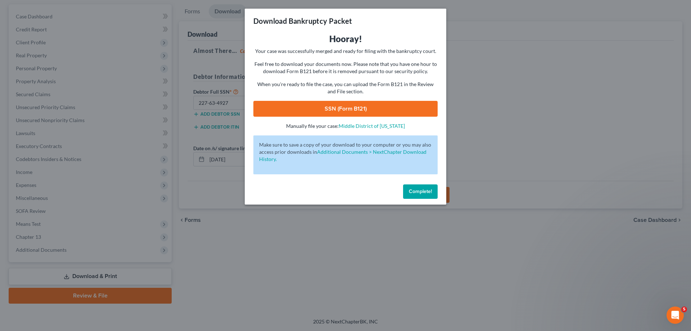
click at [371, 104] on link "SSN (Form B121)" at bounding box center [345, 109] width 184 height 16
click at [420, 183] on div "Complete!" at bounding box center [346, 192] width 202 height 23
click at [422, 193] on span "Complete!" at bounding box center [420, 191] width 23 height 6
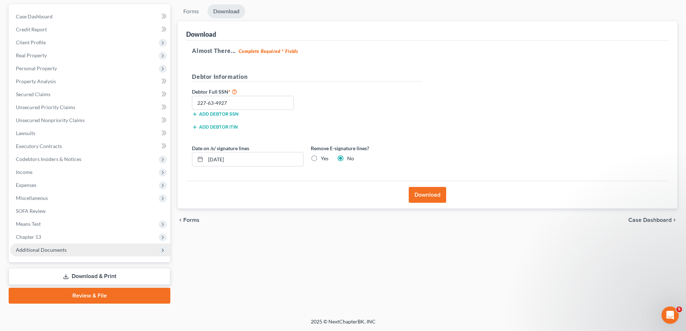
click at [57, 251] on span "Additional Documents" at bounding box center [41, 250] width 51 height 6
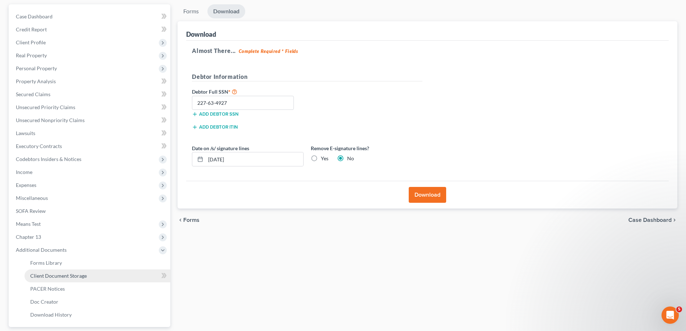
click at [54, 276] on span "Client Document Storage" at bounding box center [58, 276] width 57 height 6
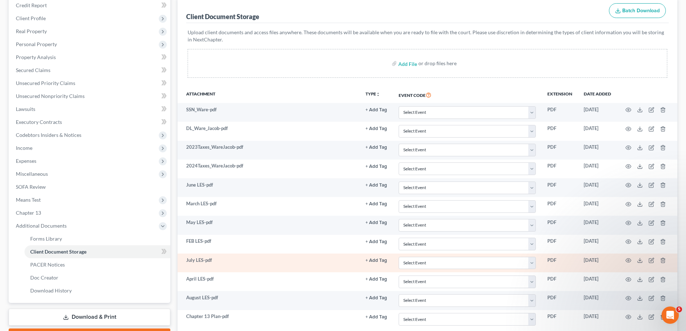
scroll to position [143, 0]
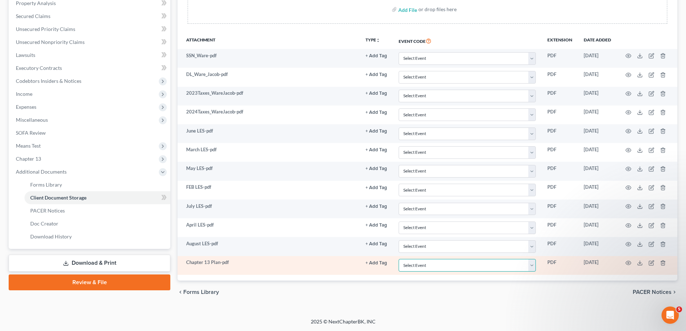
click at [491, 266] on select "Select Event 20 Largest Unsecured Creditors Amended Chapter 13 Plan Amended Cre…" at bounding box center [467, 265] width 137 height 13
select select "12"
click at [399, 259] on select "Select Event 20 Largest Unsecured Creditors Amended Chapter 13 Plan Amended Cre…" at bounding box center [467, 265] width 137 height 13
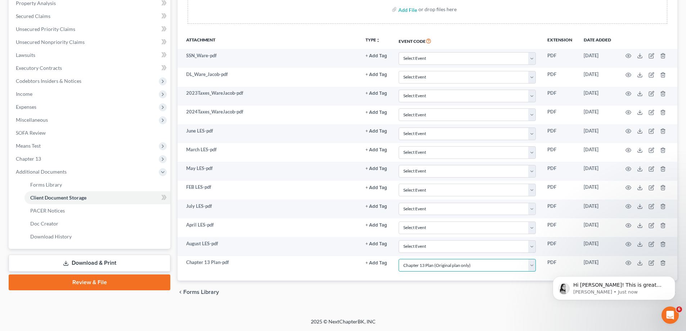
scroll to position [463, 0]
click at [635, 292] on p "Lindsey • Just now" at bounding box center [619, 292] width 93 height 6
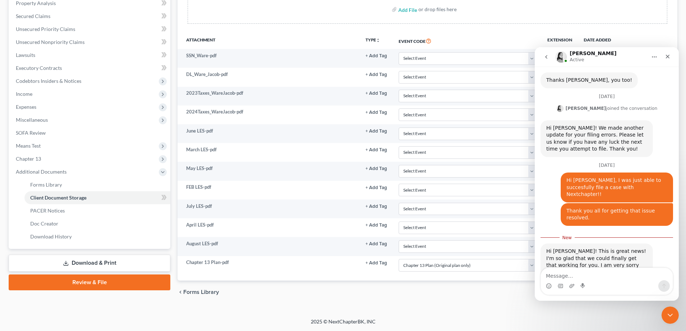
scroll to position [475, 0]
drag, startPoint x: 546, startPoint y: 221, endPoint x: 606, endPoint y: 243, distance: 63.8
click at [606, 247] on div "Hi David! This is great news! I'm so glad that we could finally get that workin…" at bounding box center [596, 271] width 101 height 49
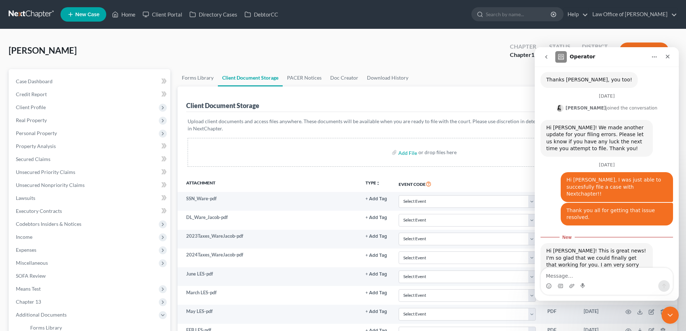
click at [47, 14] on link at bounding box center [32, 14] width 46 height 13
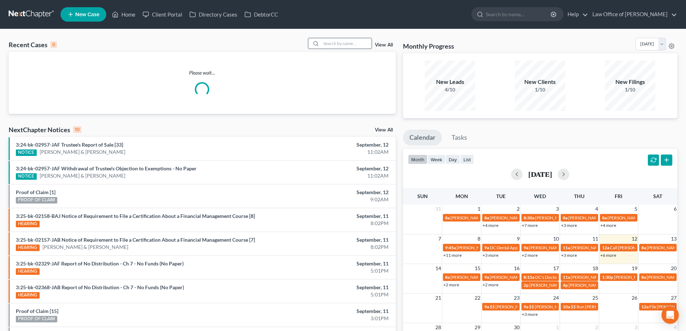
click at [329, 44] on input "search" at bounding box center [346, 43] width 50 height 10
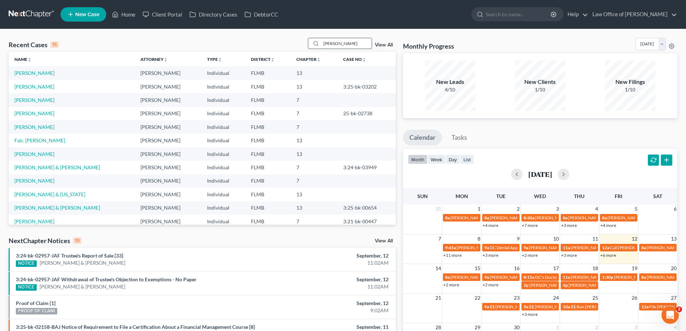
type input "fabian"
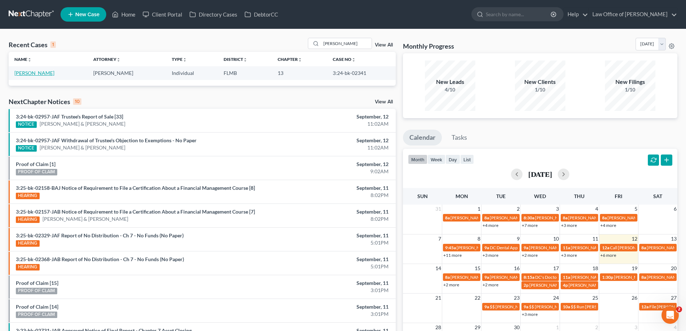
click at [31, 72] on link "[PERSON_NAME]" at bounding box center [34, 73] width 40 height 6
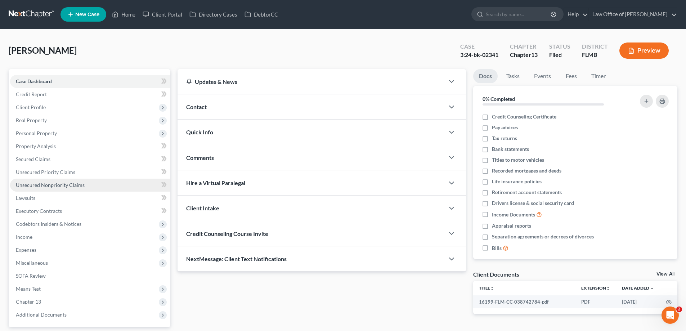
click at [73, 187] on span "Unsecured Nonpriority Claims" at bounding box center [50, 185] width 69 height 6
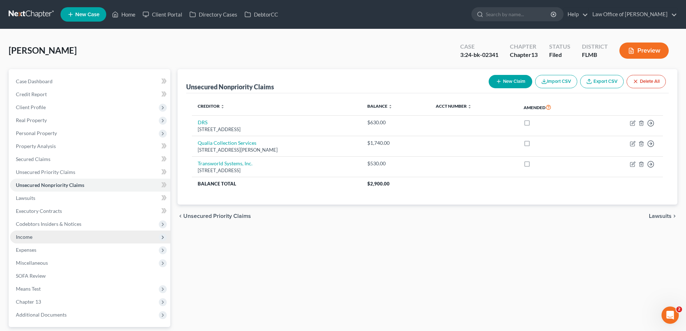
click at [66, 240] on span "Income" at bounding box center [90, 236] width 160 height 13
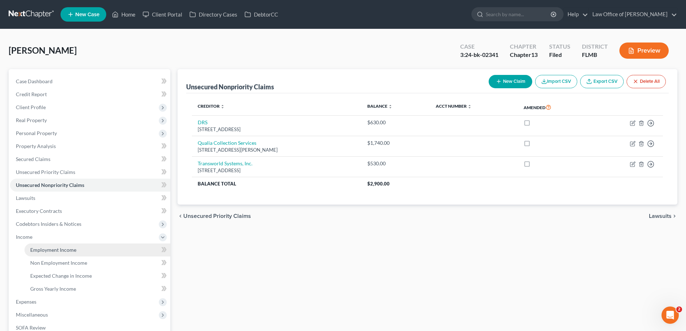
click at [47, 250] on span "Employment Income" at bounding box center [53, 250] width 46 height 6
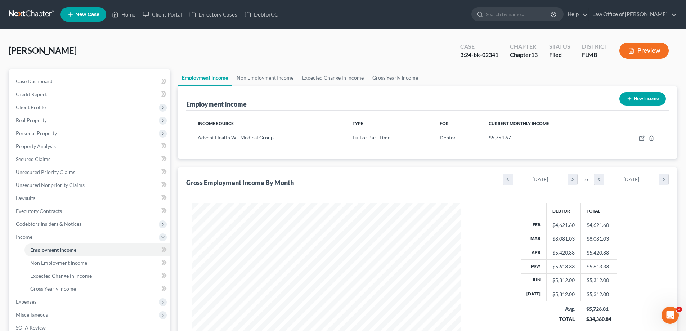
scroll to position [134, 283]
click at [268, 78] on link "Non Employment Income" at bounding box center [265, 77] width 66 height 17
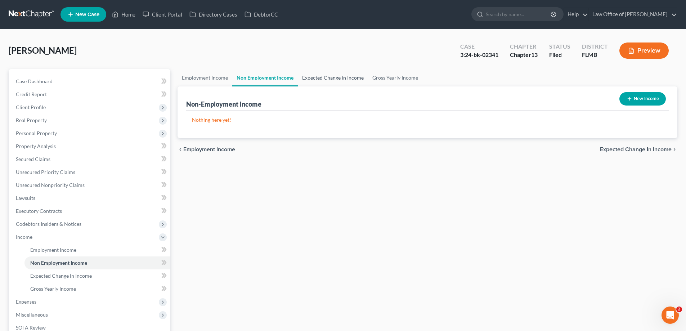
click at [331, 76] on link "Expected Change in Income" at bounding box center [333, 77] width 70 height 17
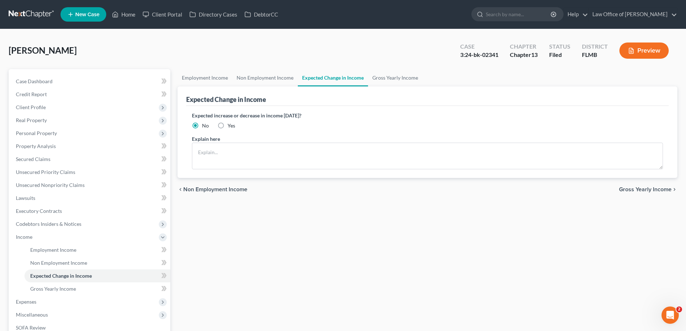
click at [19, 14] on link at bounding box center [32, 14] width 46 height 13
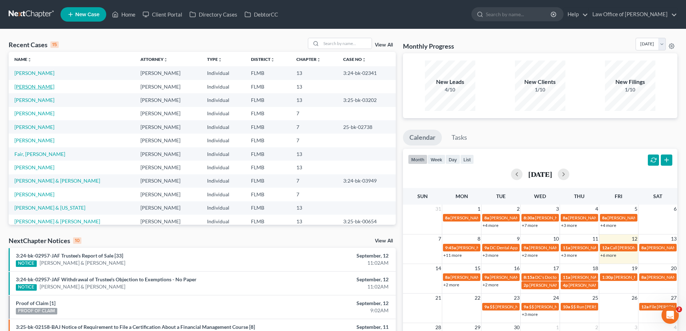
click at [36, 87] on link "[PERSON_NAME]" at bounding box center [34, 87] width 40 height 6
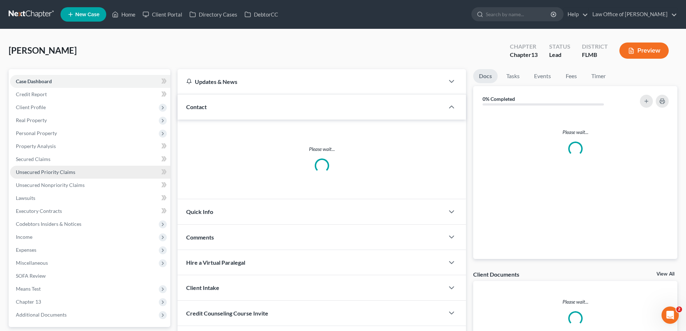
scroll to position [65, 0]
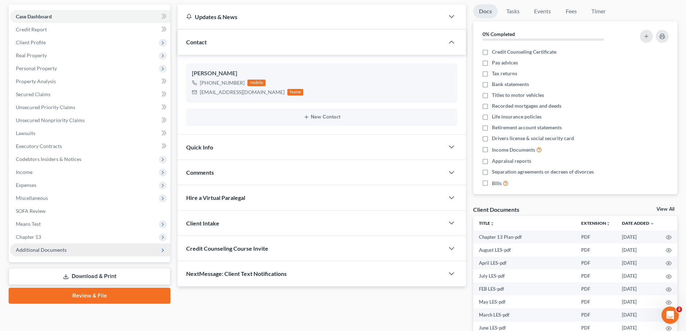
click at [103, 249] on span "Additional Documents" at bounding box center [90, 249] width 160 height 13
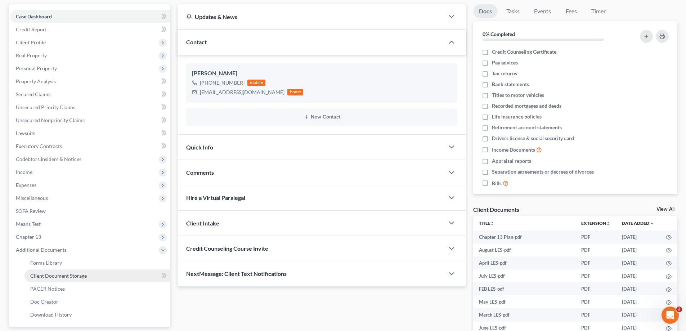
click at [75, 274] on span "Client Document Storage" at bounding box center [58, 276] width 57 height 6
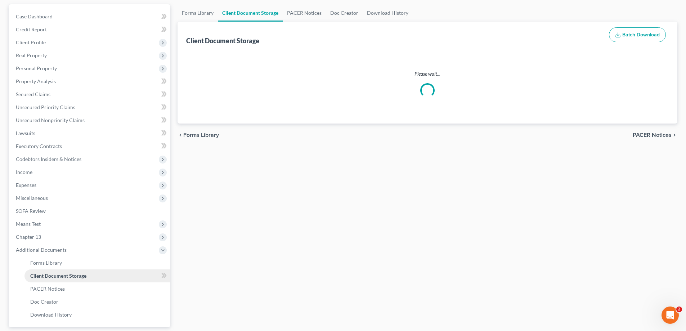
scroll to position [3, 0]
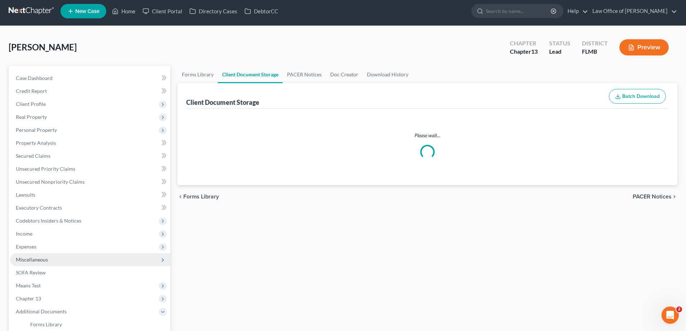
select select "12"
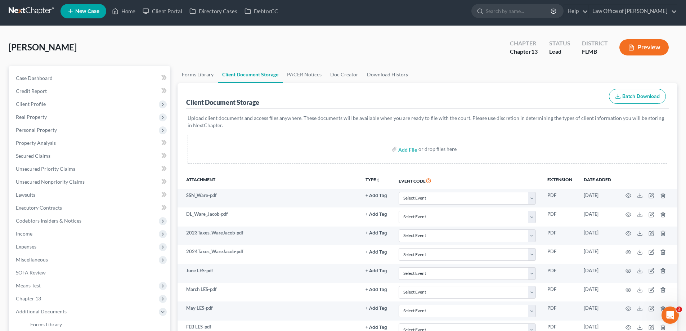
scroll to position [0, 0]
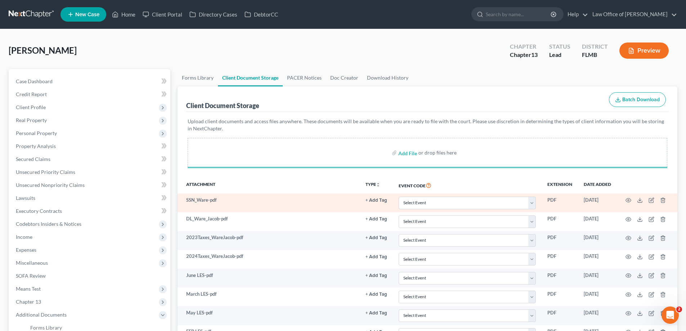
select select "12"
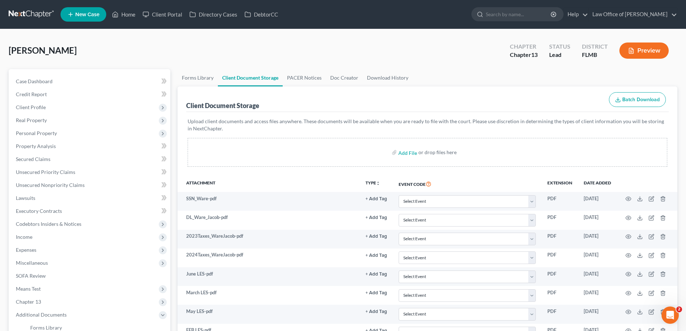
scroll to position [143, 0]
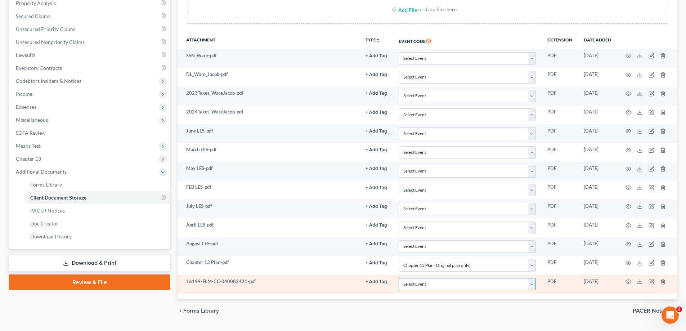
click at [481, 287] on select "Select Event 20 Largest Unsecured Creditors Amended Chapter 13 Plan Amended Cre…" at bounding box center [467, 284] width 137 height 13
select select "9"
click at [399, 278] on select "Select Event 20 Largest Unsecured Creditors Amended Chapter 13 Plan Amended Cre…" at bounding box center [467, 284] width 137 height 13
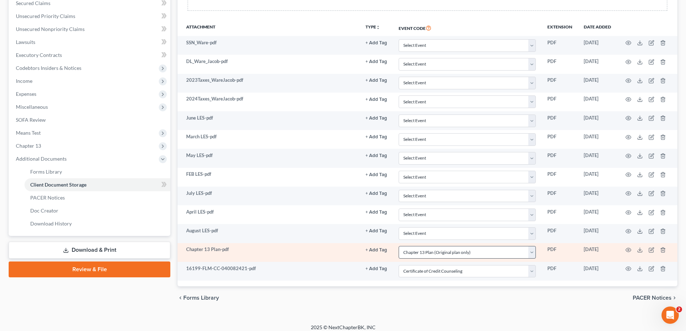
scroll to position [162, 0]
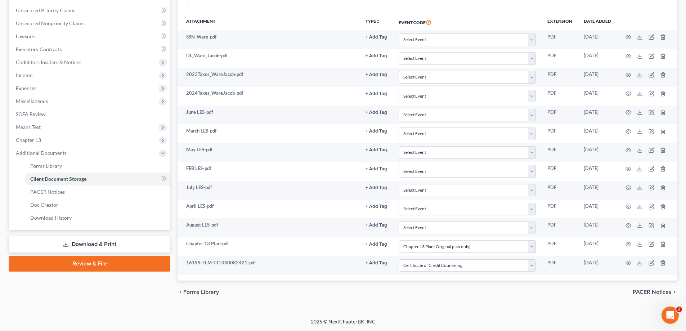
click at [101, 260] on link "Review & File" at bounding box center [90, 264] width 162 height 16
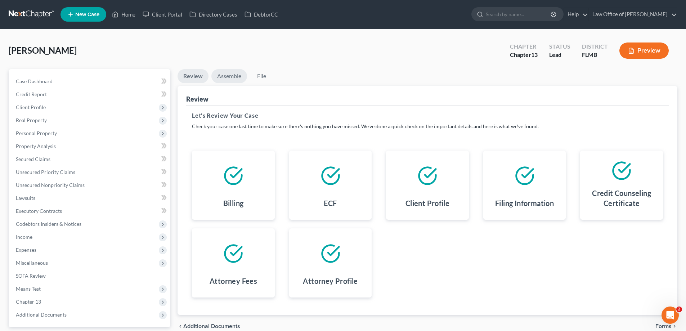
click at [238, 69] on link "Assemble" at bounding box center [229, 76] width 36 height 14
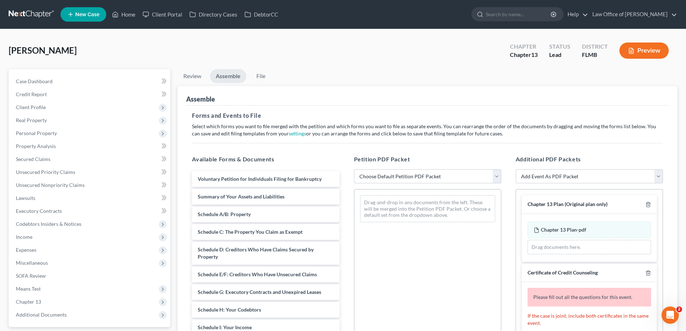
click at [460, 176] on select "Choose Default Petition PDF Packet Complete Bankruptcy Petition (all forms and …" at bounding box center [427, 176] width 147 height 14
select select "0"
click at [354, 169] on select "Choose Default Petition PDF Packet Complete Bankruptcy Petition (all forms and …" at bounding box center [427, 176] width 147 height 14
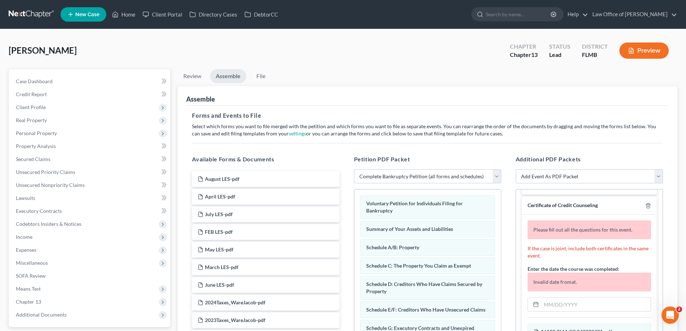
scroll to position [72, 0]
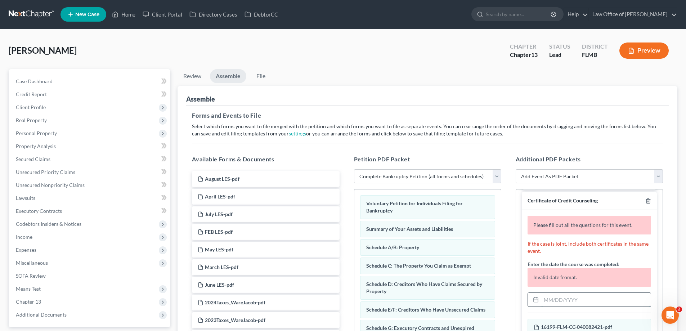
click at [603, 303] on input "text" at bounding box center [595, 300] width 109 height 14
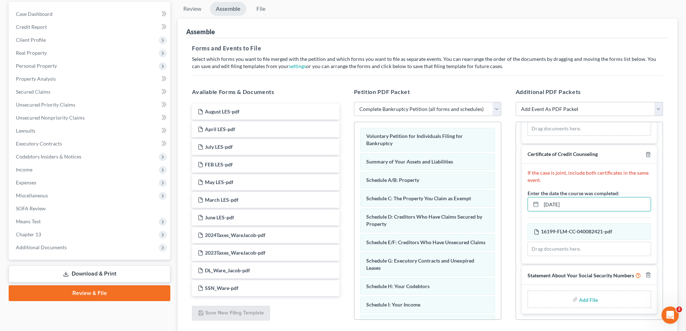
scroll to position [121, 0]
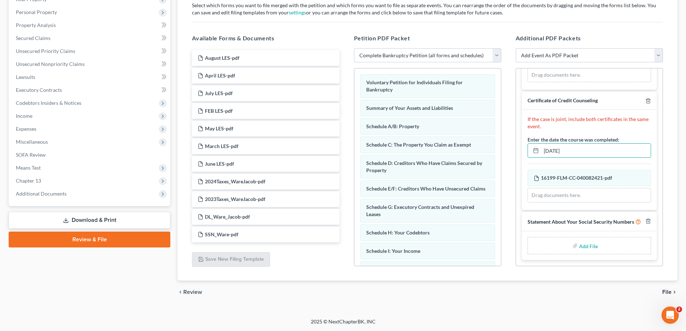
type input "09/03/2025"
type input "C:\fakepath\SSN.pdf"
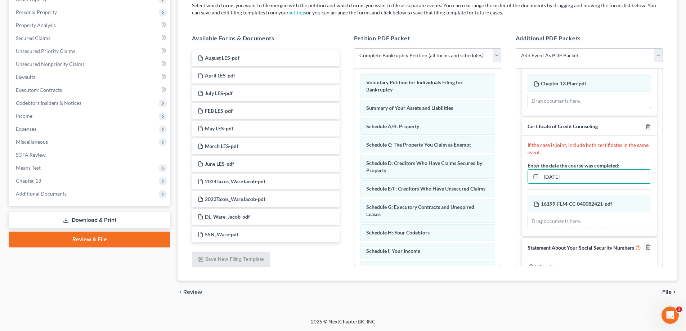
scroll to position [48, 0]
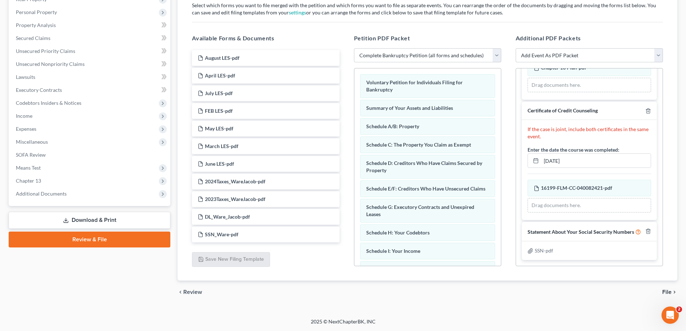
click at [663, 292] on span "File" at bounding box center [666, 292] width 9 height 6
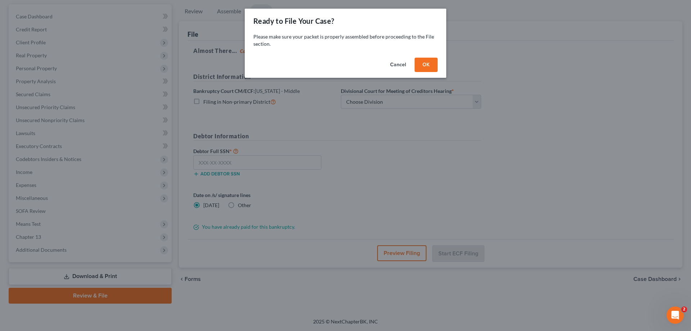
click at [419, 62] on button "OK" at bounding box center [426, 65] width 23 height 14
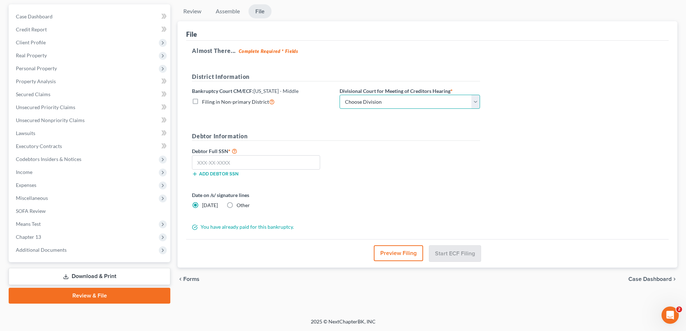
click at [423, 99] on select "Choose Division Fort Myers Jacksonville Orlando Tampa" at bounding box center [409, 102] width 140 height 14
select select "1"
click at [339, 95] on select "Choose Division Fort Myers Jacksonville Orlando Tampa" at bounding box center [409, 102] width 140 height 14
click at [231, 162] on input "text" at bounding box center [256, 162] width 128 height 14
click at [237, 204] on label "Other" at bounding box center [243, 205] width 13 height 7
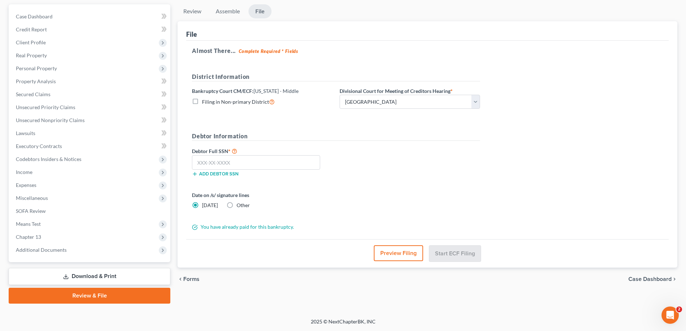
click at [239, 204] on input "Other" at bounding box center [241, 204] width 5 height 5
radio input "true"
radio input "false"
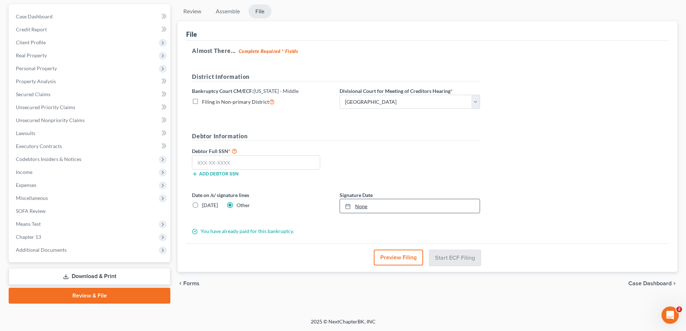
click at [379, 213] on div "Date on /s/ signature lines Today Other Signature Date None close Date Time che…" at bounding box center [335, 205] width 295 height 28
click at [380, 210] on link "None" at bounding box center [410, 206] width 140 height 14
click at [265, 165] on input "text" at bounding box center [256, 162] width 128 height 14
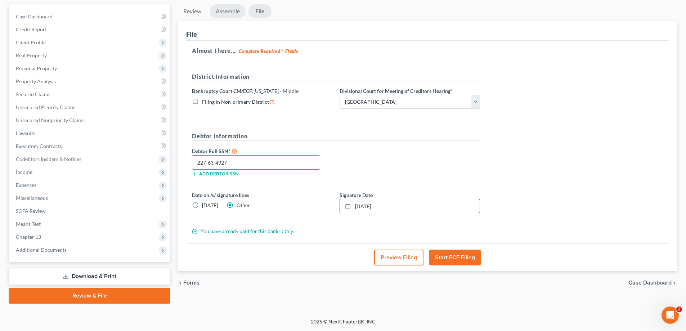
type input "227-63-4927"
click at [226, 16] on link "Assemble" at bounding box center [228, 11] width 36 height 14
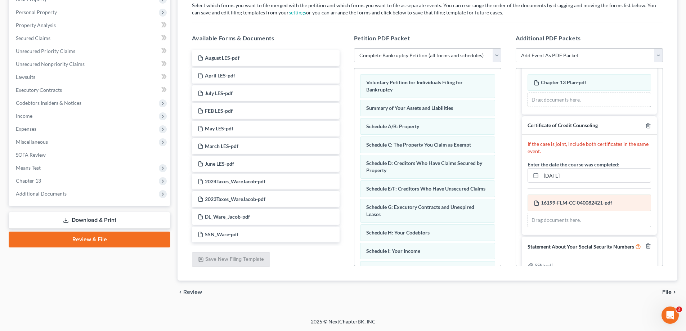
scroll to position [48, 0]
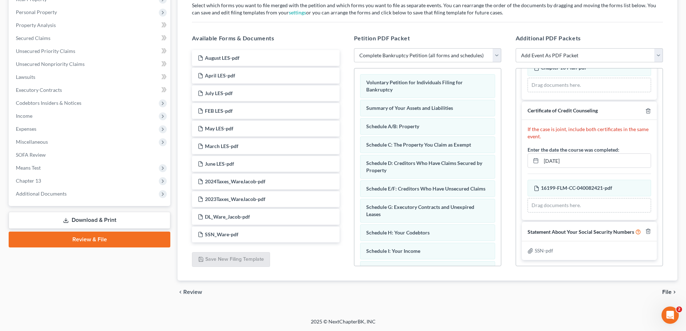
click at [667, 291] on span "File" at bounding box center [666, 292] width 9 height 6
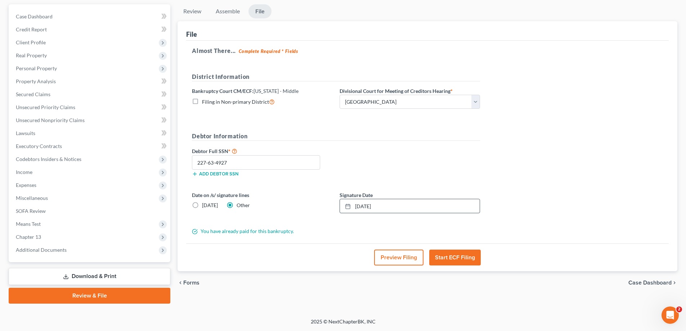
scroll to position [65, 0]
click at [464, 257] on button "Start ECF Filing" at bounding box center [454, 257] width 51 height 16
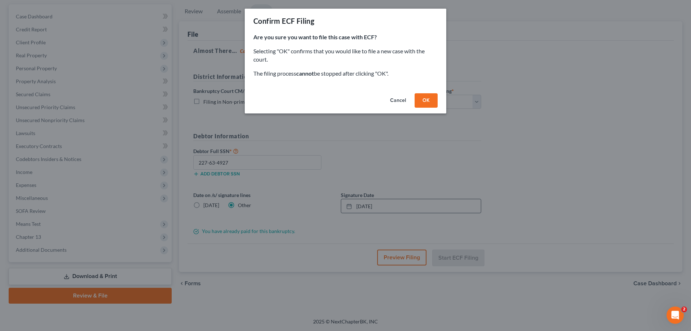
click at [432, 100] on button "OK" at bounding box center [426, 100] width 23 height 14
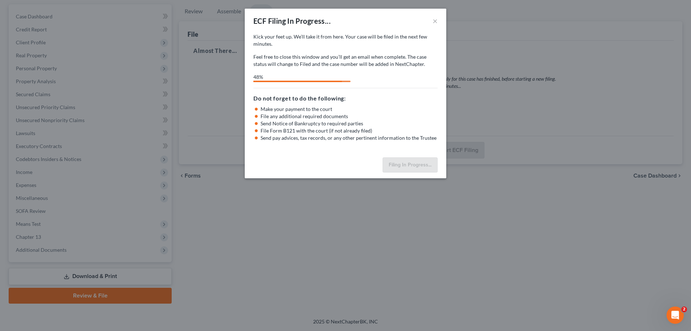
select select "1"
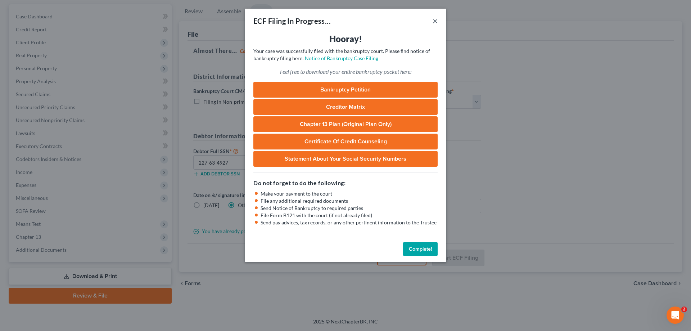
click at [434, 18] on button "×" at bounding box center [435, 21] width 5 height 9
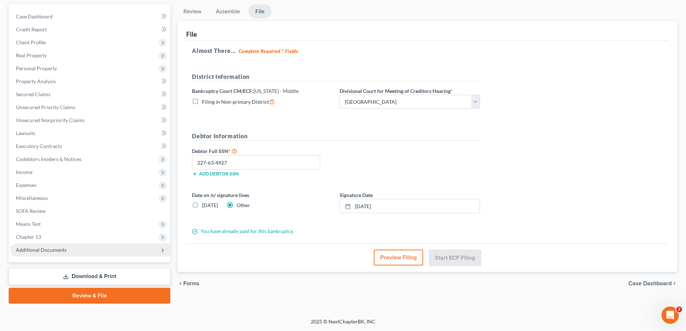
click at [62, 252] on span "Additional Documents" at bounding box center [41, 250] width 51 height 6
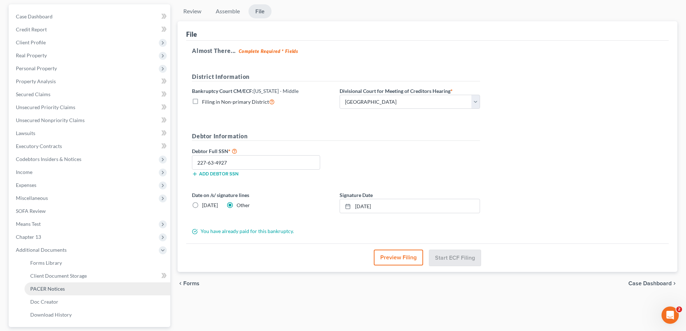
click at [62, 287] on span "PACER Notices" at bounding box center [47, 288] width 35 height 6
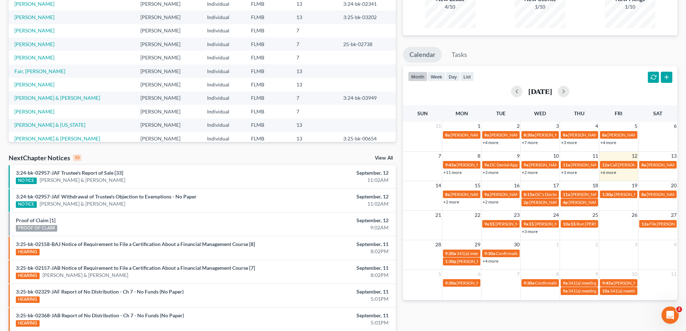
scroll to position [85, 0]
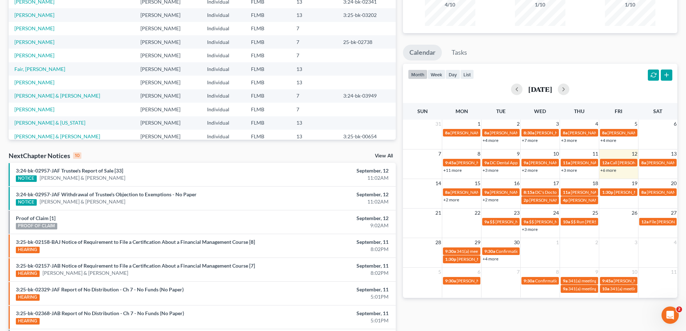
click at [610, 168] on link "+6 more" at bounding box center [608, 169] width 16 height 5
click at [599, 48] on ul "Calendar Tasks" at bounding box center [540, 54] width 274 height 19
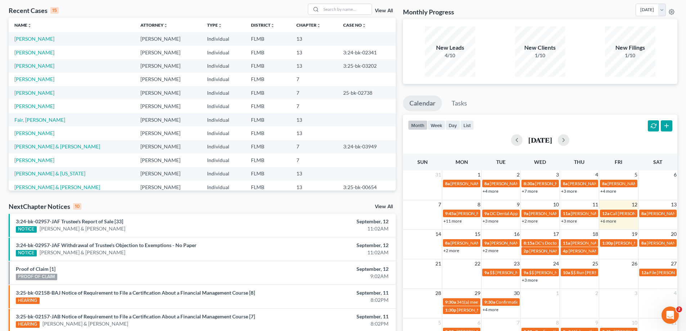
scroll to position [0, 0]
